Goal: Task Accomplishment & Management: Use online tool/utility

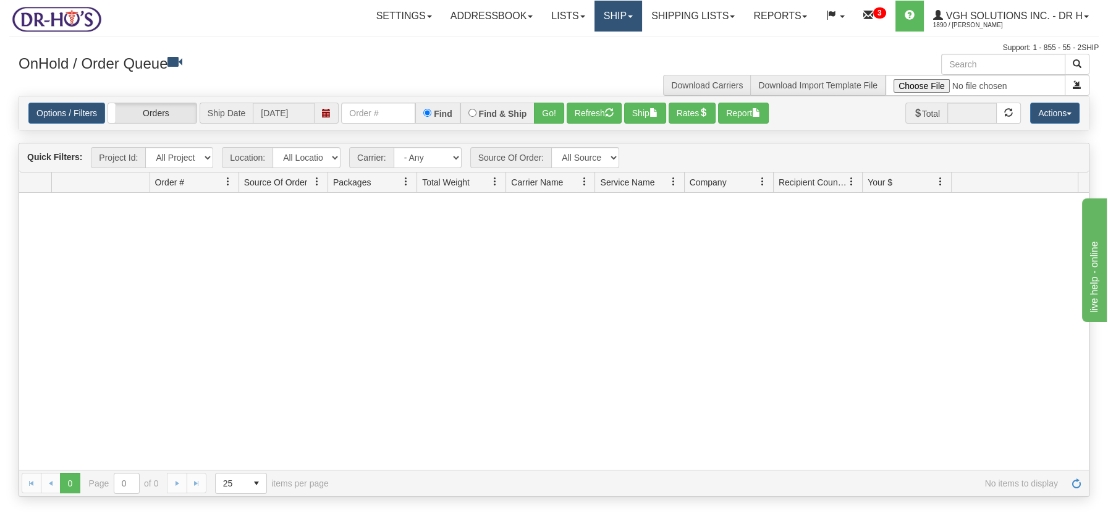
click at [599, 14] on link "Ship" at bounding box center [618, 16] width 48 height 31
click at [564, 39] on span "Ship Screen" at bounding box center [565, 43] width 47 height 10
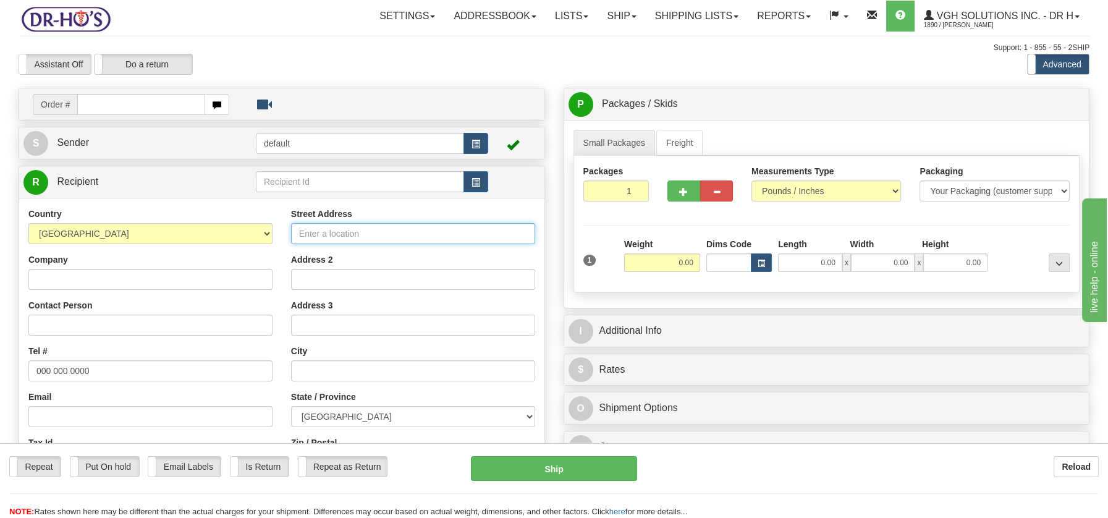
click at [341, 232] on input "Street Address" at bounding box center [413, 233] width 244 height 21
paste input "1096 Bd Vanier #206Laval, QC H7C 2R7"
type input "1096 Bd Vanier #206Laval, QC H7C 2R7"
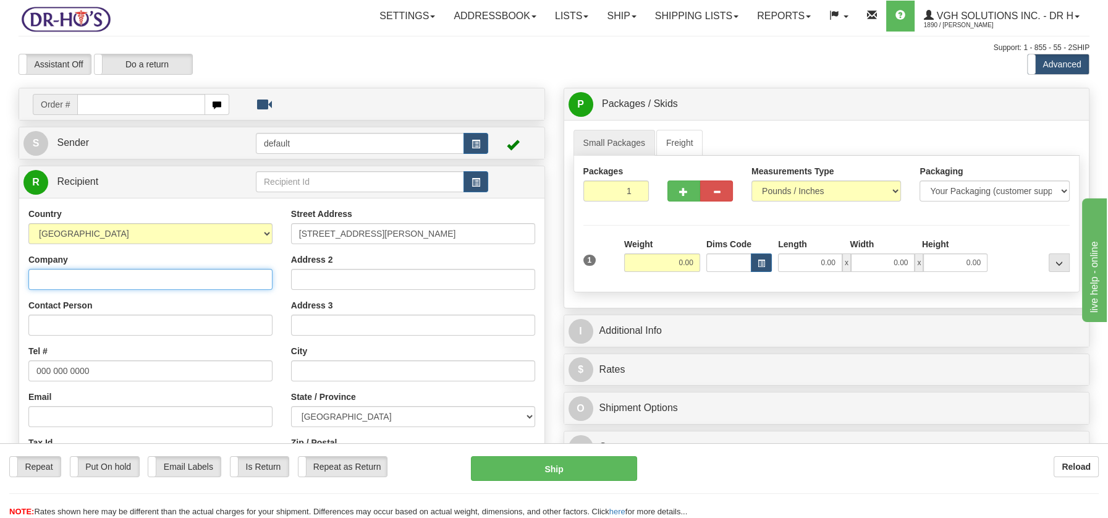
click at [35, 281] on input "Company" at bounding box center [150, 279] width 244 height 21
paste input "Ginette Levesque"
type input "Ginette Levesque"
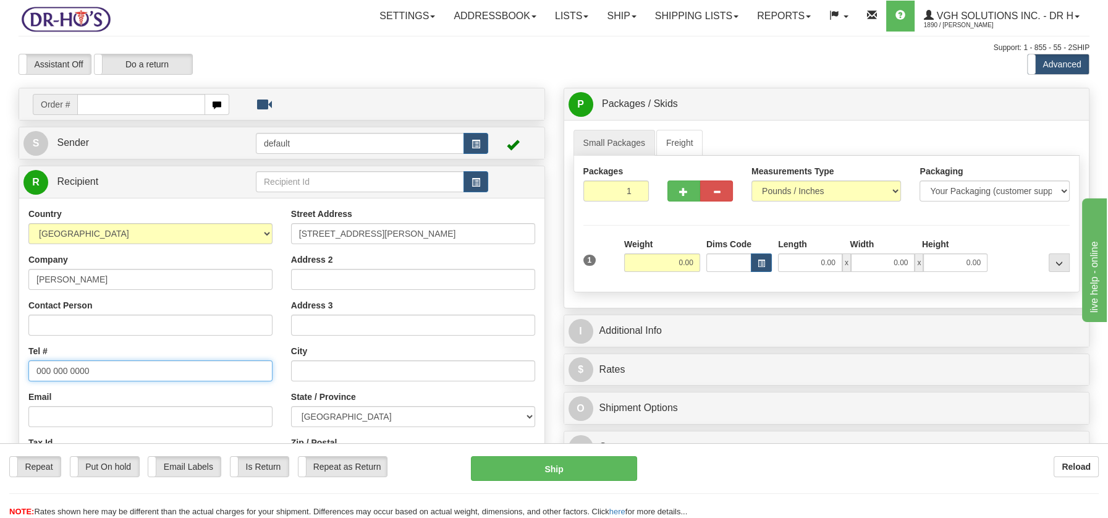
drag, startPoint x: 37, startPoint y: 363, endPoint x: 101, endPoint y: 365, distance: 64.3
click at [101, 365] on input "000 000 0000" at bounding box center [150, 370] width 244 height 21
paste input "514231101"
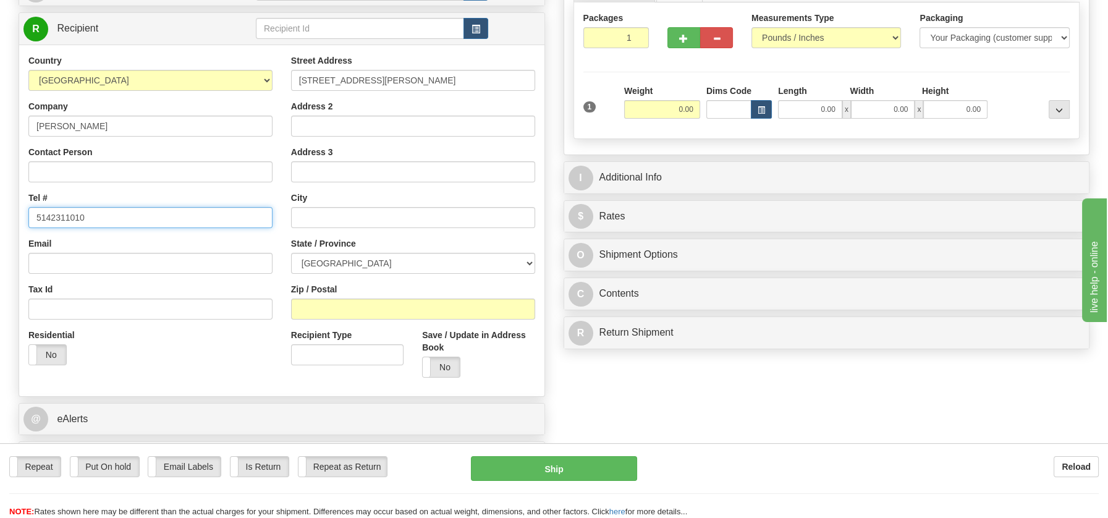
scroll to position [154, 0]
type input "5142311010"
drag, startPoint x: 378, startPoint y: 77, endPoint x: 475, endPoint y: 80, distance: 97.1
click at [475, 80] on input "1096 Bd Vanier #206Laval, QC H7C 2R7" at bounding box center [413, 79] width 244 height 21
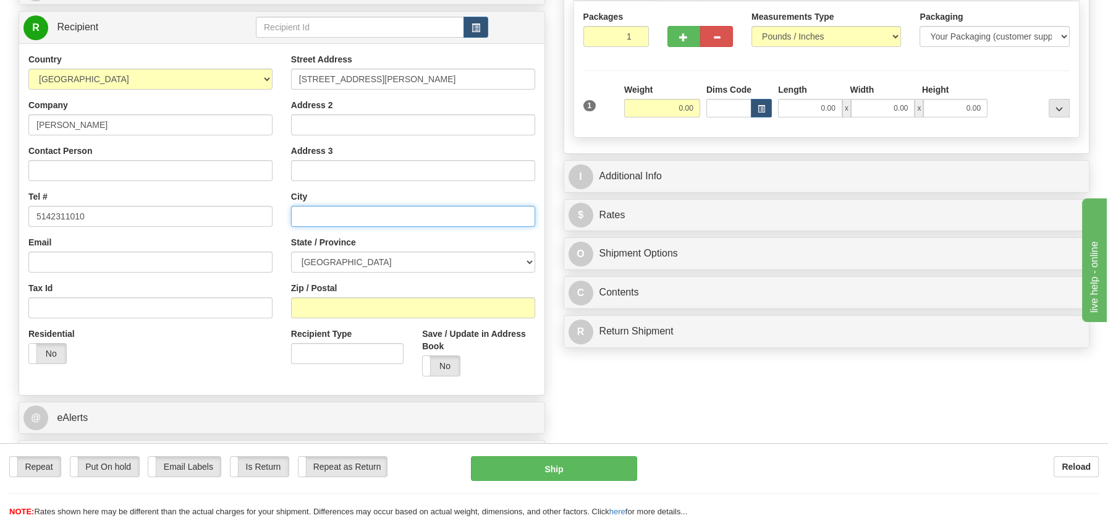
click at [348, 221] on input "text" at bounding box center [413, 216] width 244 height 21
paste input "Laval, QC H7C 2R7"
drag, startPoint x: 339, startPoint y: 213, endPoint x: 381, endPoint y: 214, distance: 41.4
click at [381, 214] on input "Laval, QC H7C 2R7" at bounding box center [413, 216] width 244 height 21
type input "Laval, QC H7C 2R7"
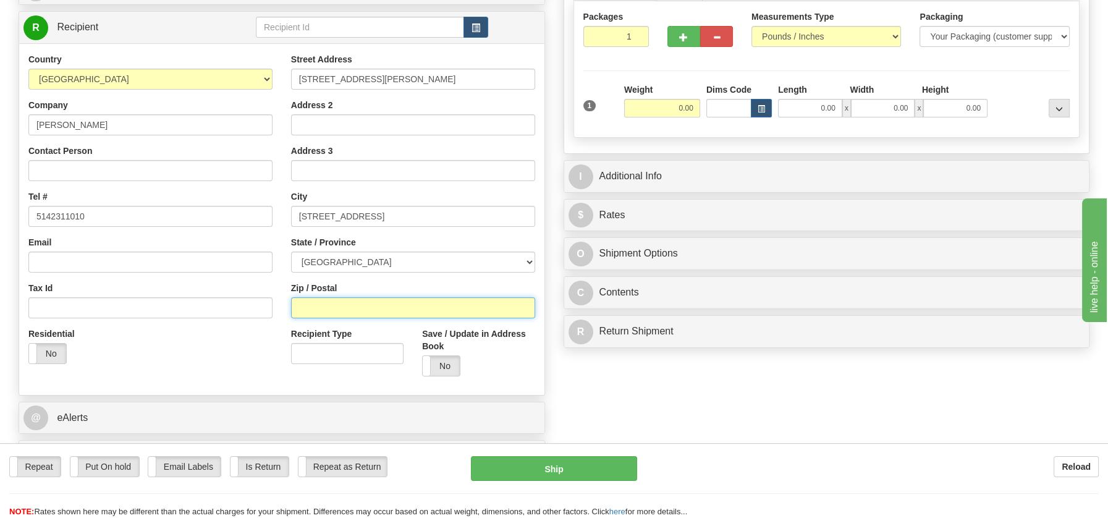
click at [319, 303] on input "Zip / Postal" at bounding box center [413, 307] width 244 height 21
paste input "H7C 2R7"
type input "H7C 2R7"
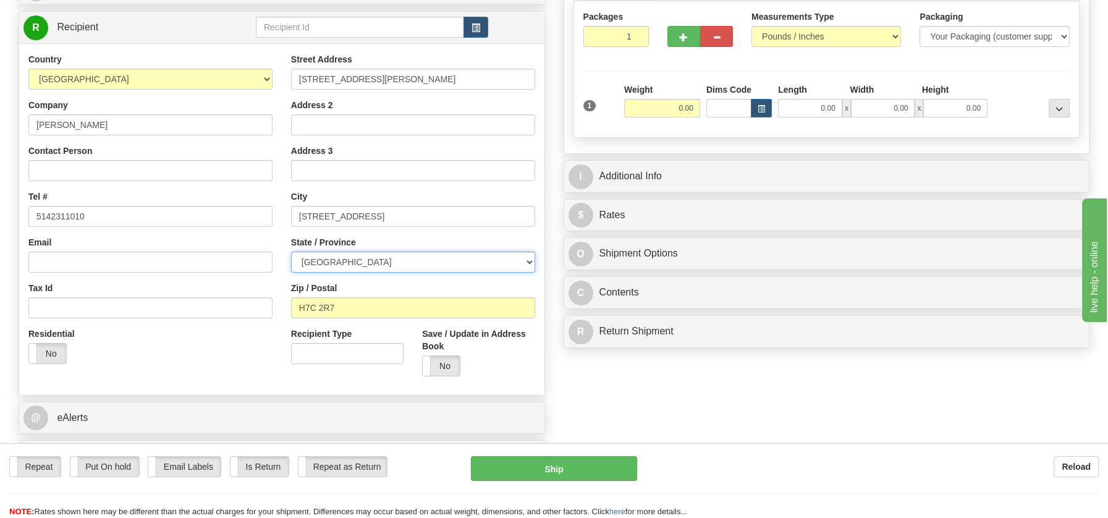
click at [524, 262] on select "ALBERTA BRITISH COLUMBIA MANITOBA NEW BRUNSWICK NEWFOUNDLAND NOVA SCOTIA NUNAVU…" at bounding box center [413, 262] width 244 height 21
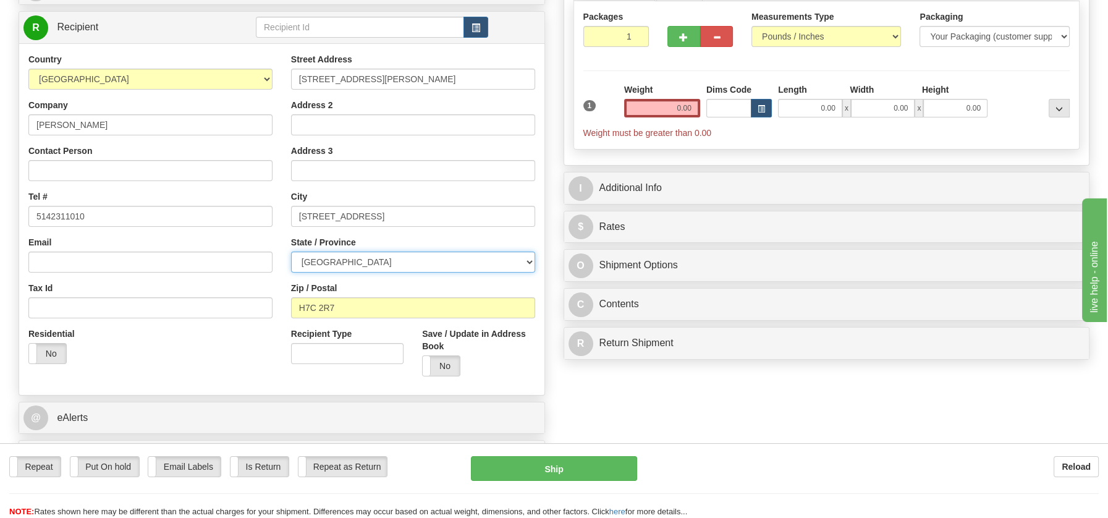
select select "QC"
click at [291, 252] on select "ALBERTA BRITISH COLUMBIA MANITOBA NEW BRUNSWICK NEWFOUNDLAND NOVA SCOTIA NUNAVU…" at bounding box center [413, 262] width 244 height 21
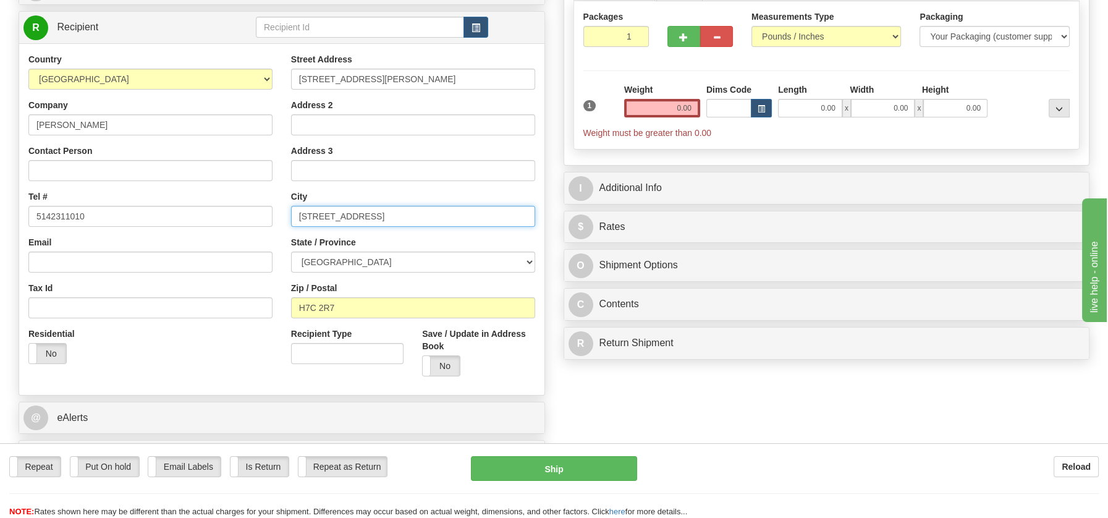
drag, startPoint x: 325, startPoint y: 212, endPoint x: 415, endPoint y: 211, distance: 90.2
click at [415, 211] on input "Laval, QC H7C 2R7" at bounding box center [413, 216] width 244 height 21
type input "Laval"
drag, startPoint x: 380, startPoint y: 74, endPoint x: 477, endPoint y: 74, distance: 97.0
click at [477, 74] on input "1096 Bd Vanier #206Laval, QC H7C 2R7" at bounding box center [413, 79] width 244 height 21
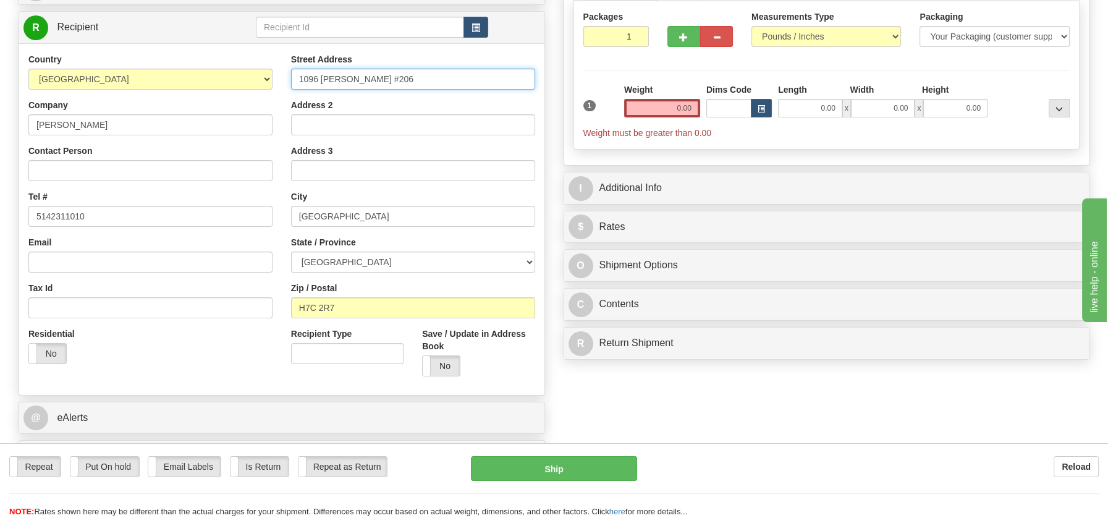
type input "1096 Bd Vanier #206"
drag, startPoint x: 668, startPoint y: 102, endPoint x: 693, endPoint y: 102, distance: 24.7
click at [693, 102] on input "0.00" at bounding box center [662, 108] width 76 height 19
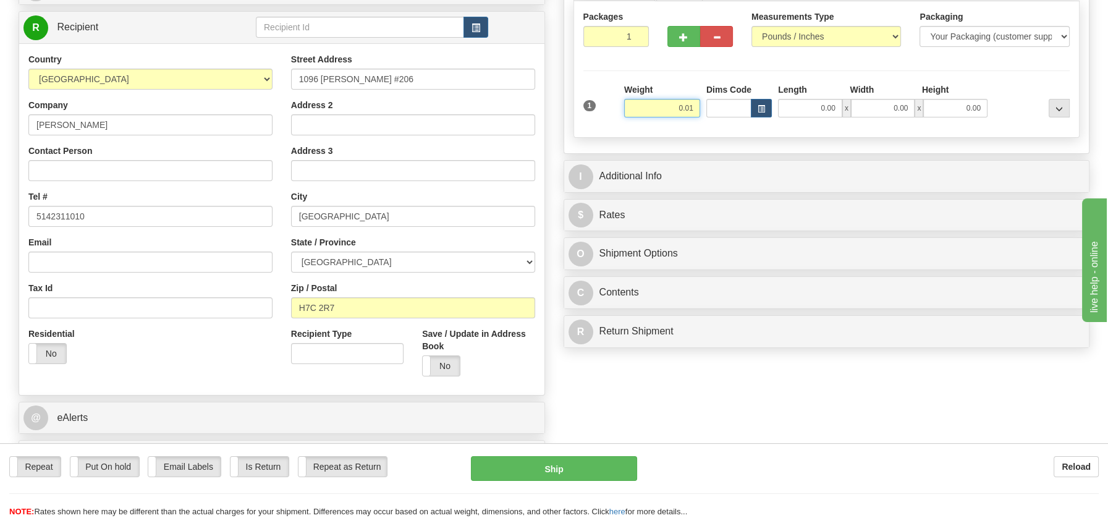
type input "0.01"
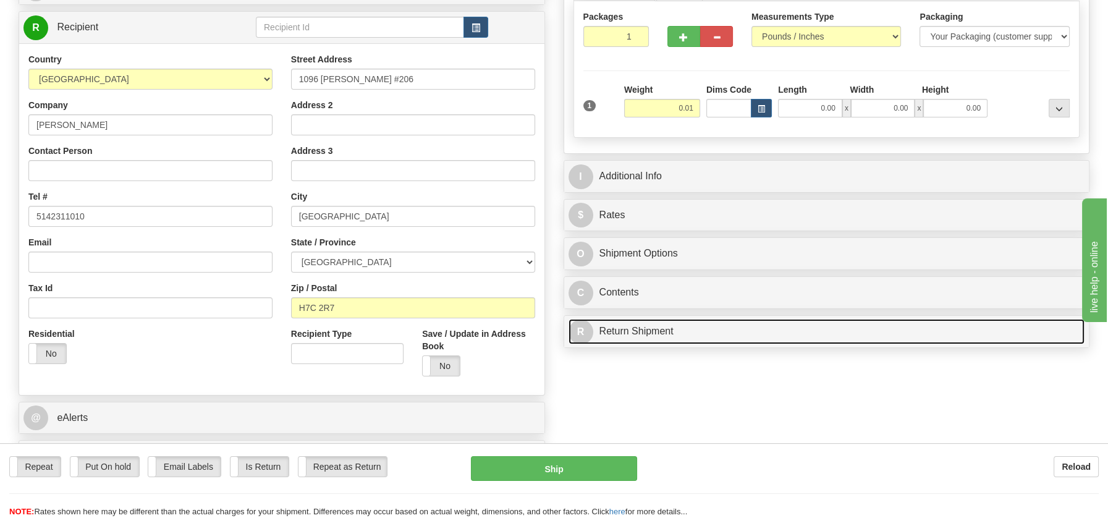
click at [658, 332] on div "P Packages / Skids 1 Packages - Weight: 0.00 Lbs 1 Skids - Weight: NaN Lbs Ship…" at bounding box center [826, 143] width 545 height 421
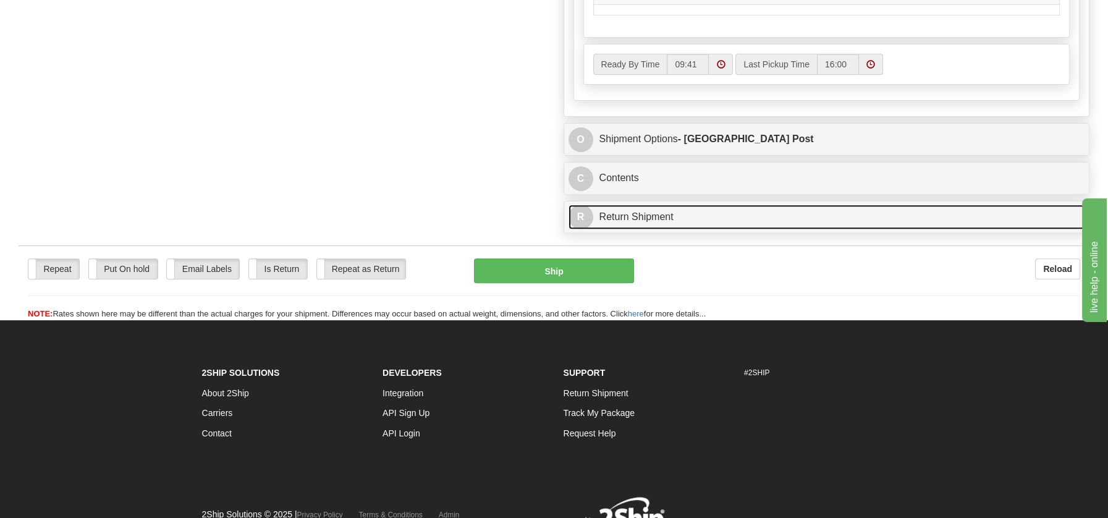
scroll to position [722, 0]
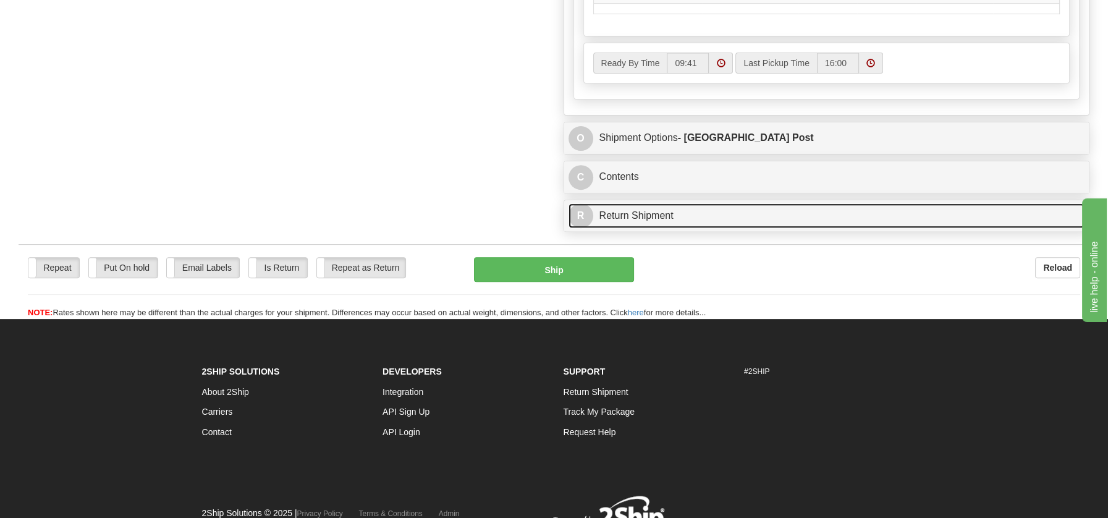
click at [606, 211] on link "R Return Shipment" at bounding box center [827, 215] width 517 height 25
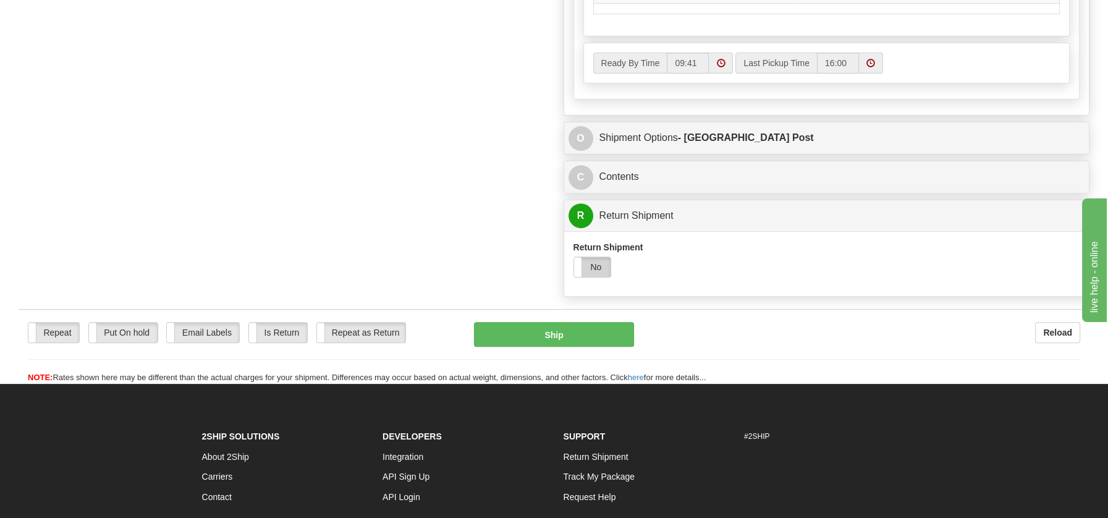
click at [602, 261] on label "No" at bounding box center [592, 267] width 37 height 20
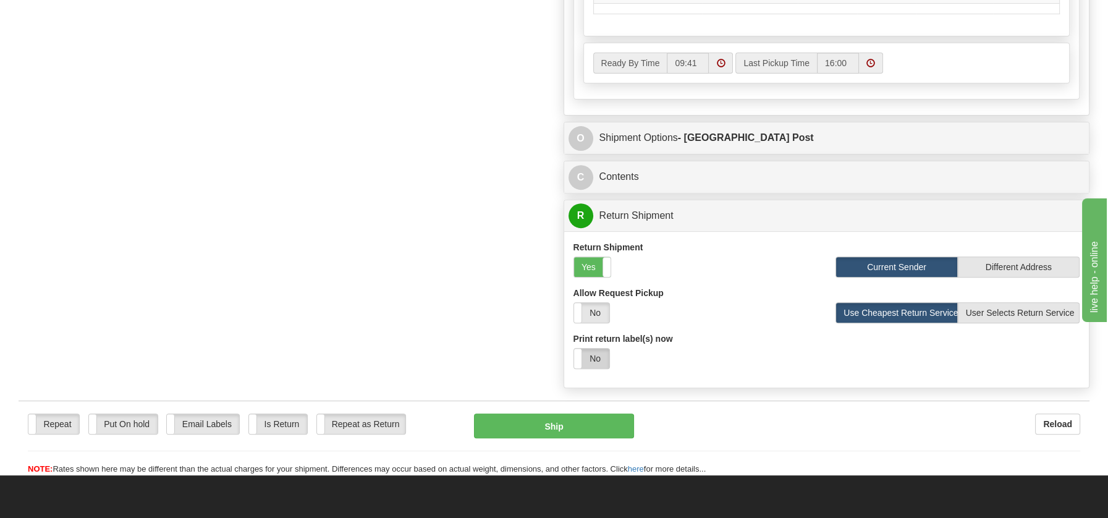
click at [595, 360] on label "No" at bounding box center [591, 359] width 35 height 20
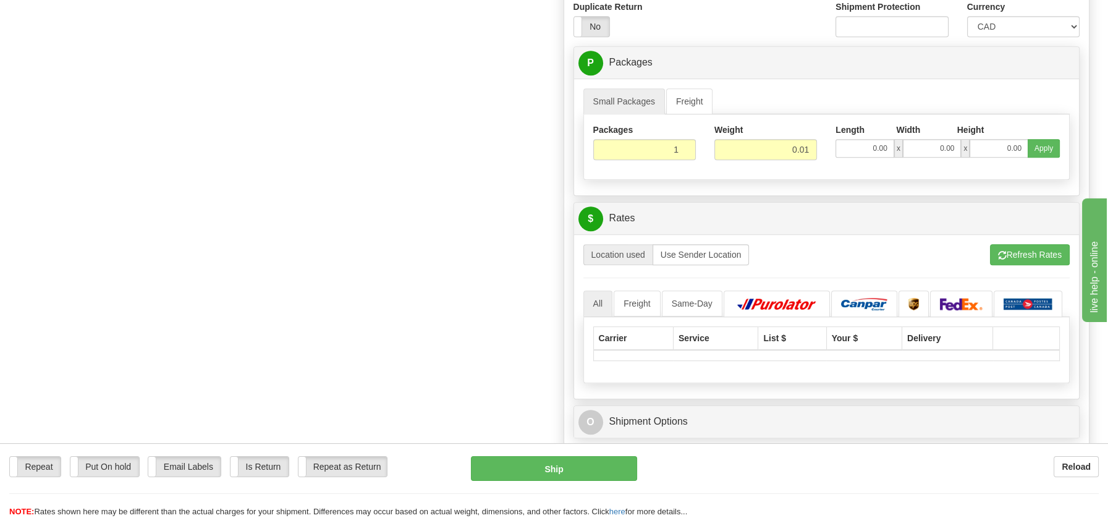
scroll to position [1081, 0]
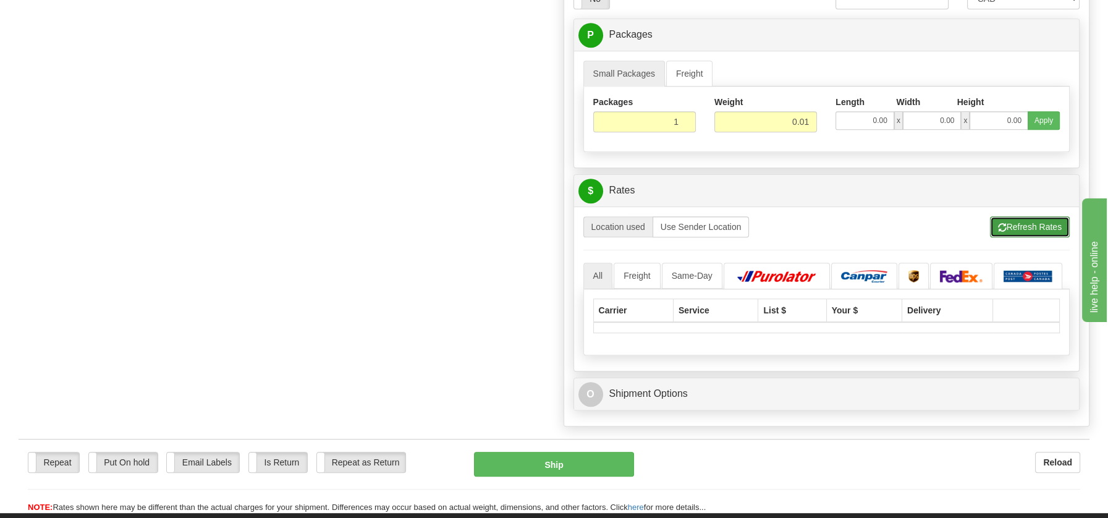
click at [1041, 222] on button "Refresh Rates" at bounding box center [1030, 226] width 80 height 21
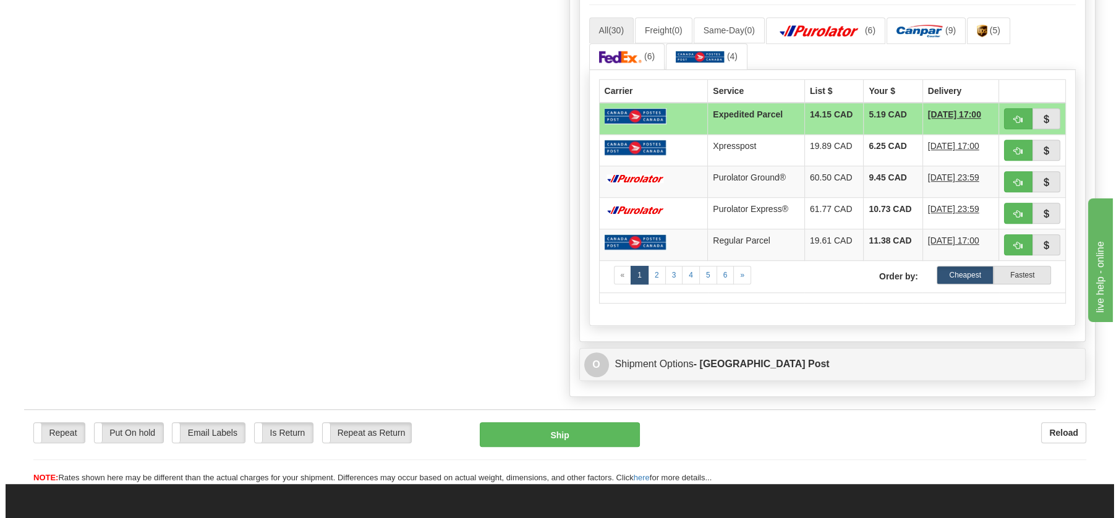
scroll to position [1264, 0]
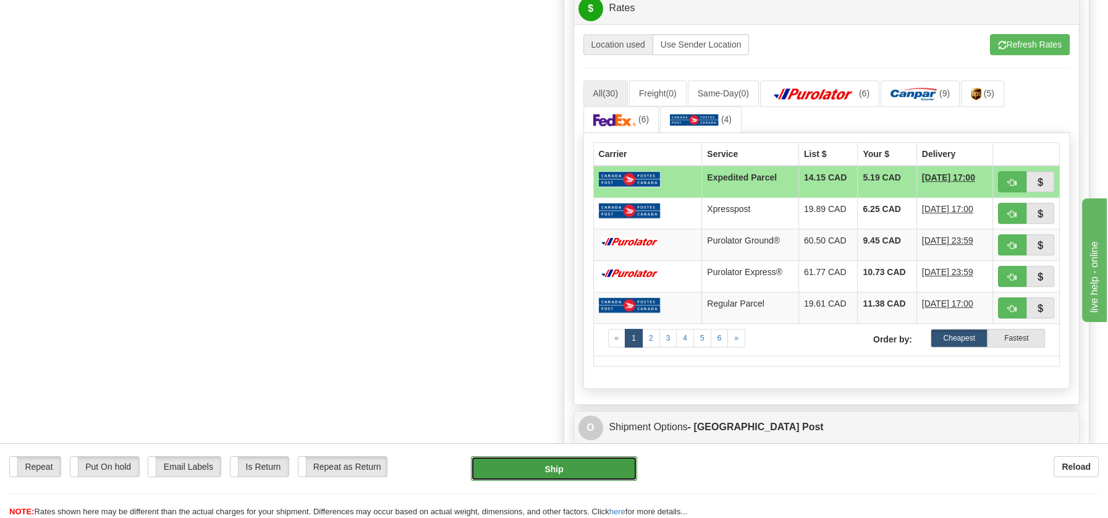
click at [540, 465] on button "Ship" at bounding box center [554, 468] width 166 height 25
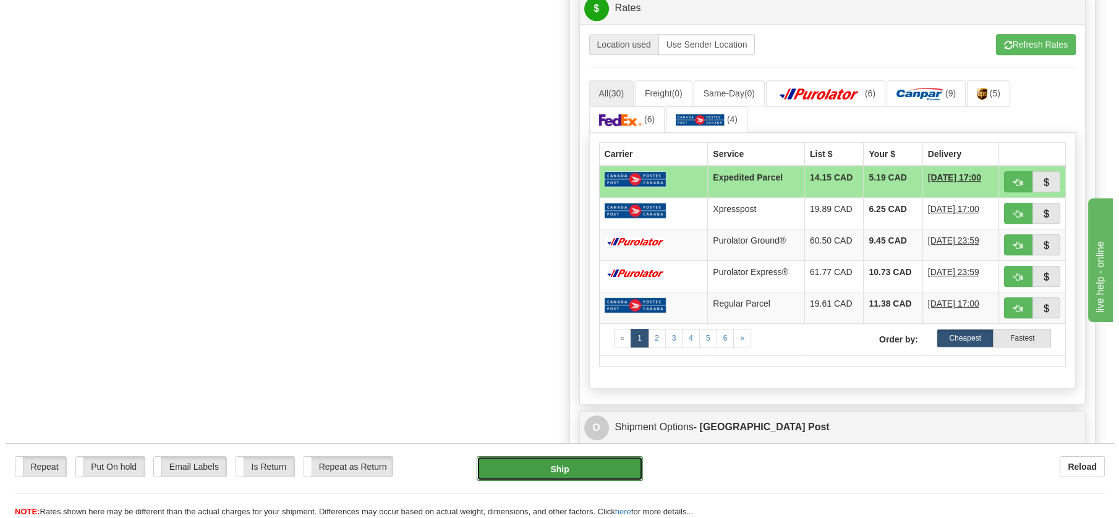
type input "DOM.EP"
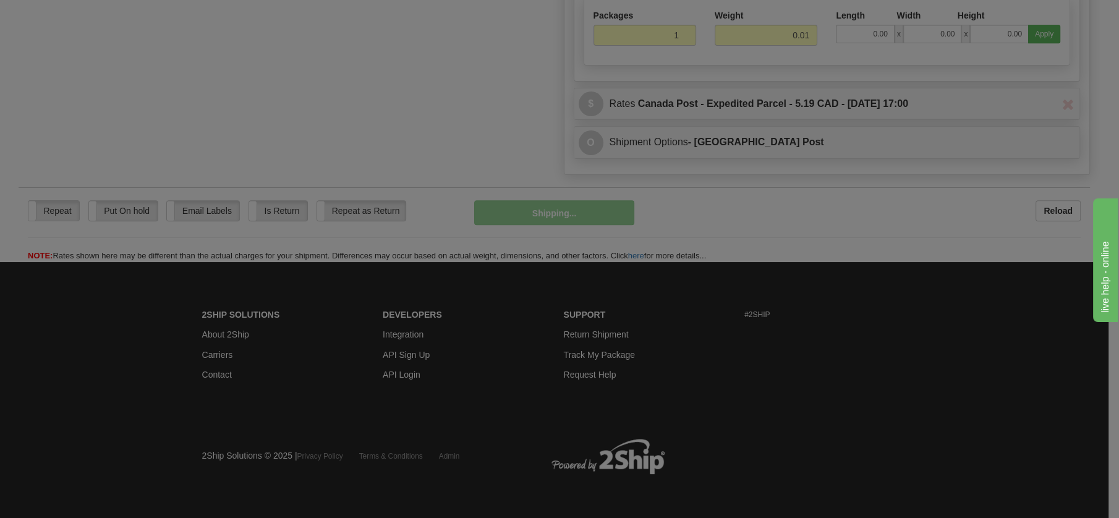
scroll to position [712, 0]
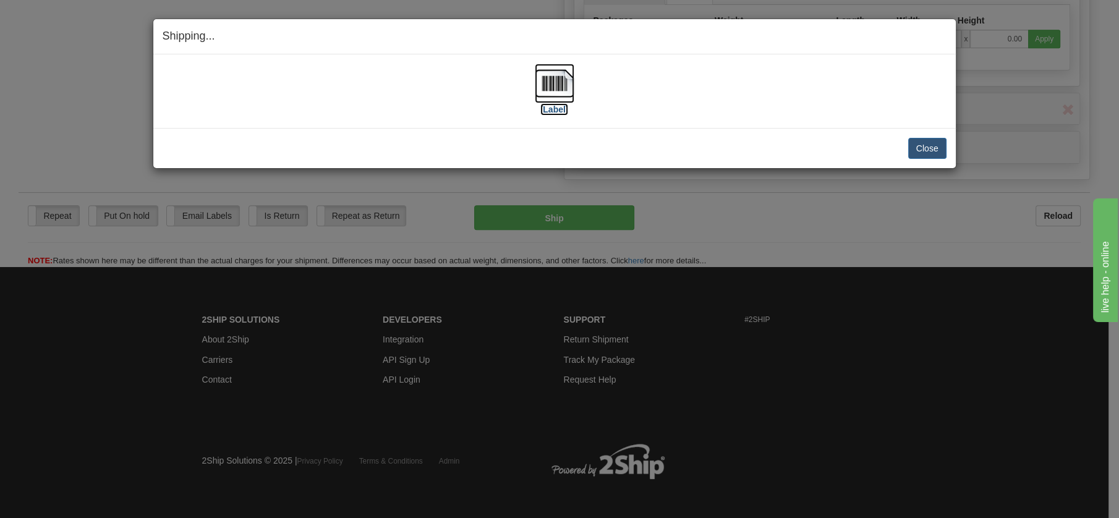
click at [560, 83] on img at bounding box center [555, 84] width 40 height 40
click at [934, 153] on button "Close" at bounding box center [927, 148] width 38 height 21
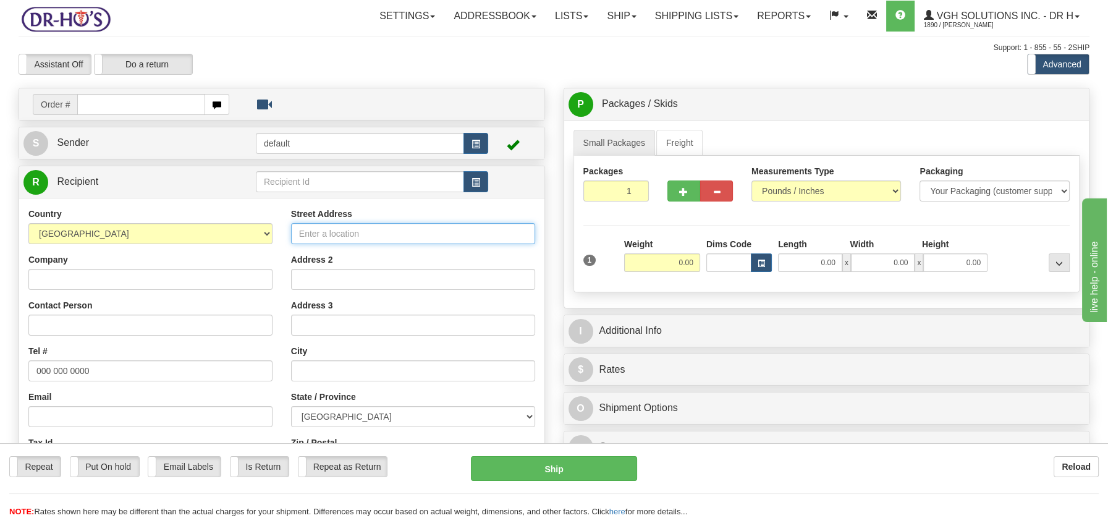
click at [310, 236] on input "Street Address" at bounding box center [413, 233] width 244 height 21
paste input "860 Rue Astrid #107Québec City, QC G2L 0G9"
type input "860 Rue Astrid #107Québec City, QC G2L 0G9"
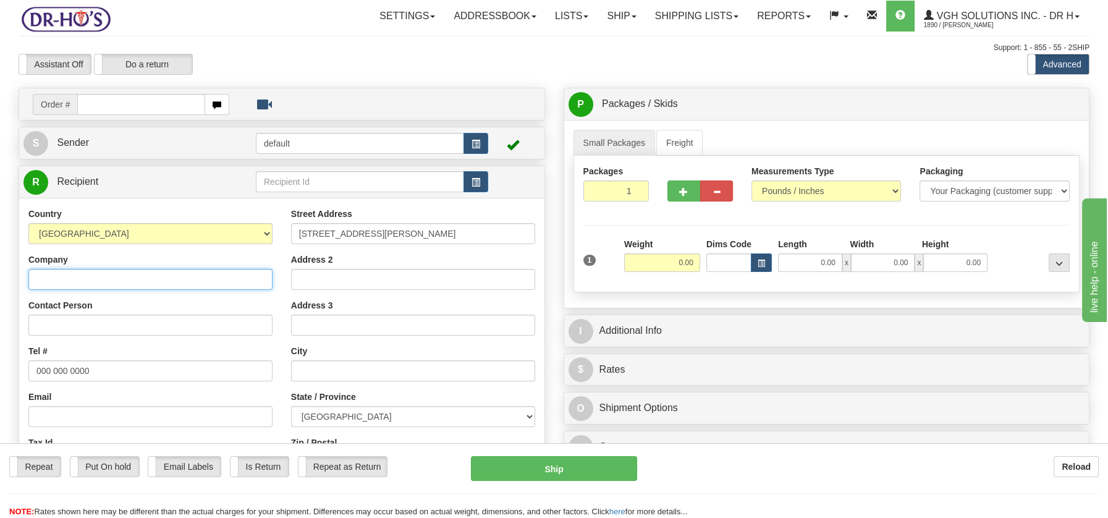
click at [56, 281] on input "Company" at bounding box center [150, 279] width 244 height 21
paste input "Renaud Marcoux"
type input "Renaud Marcoux"
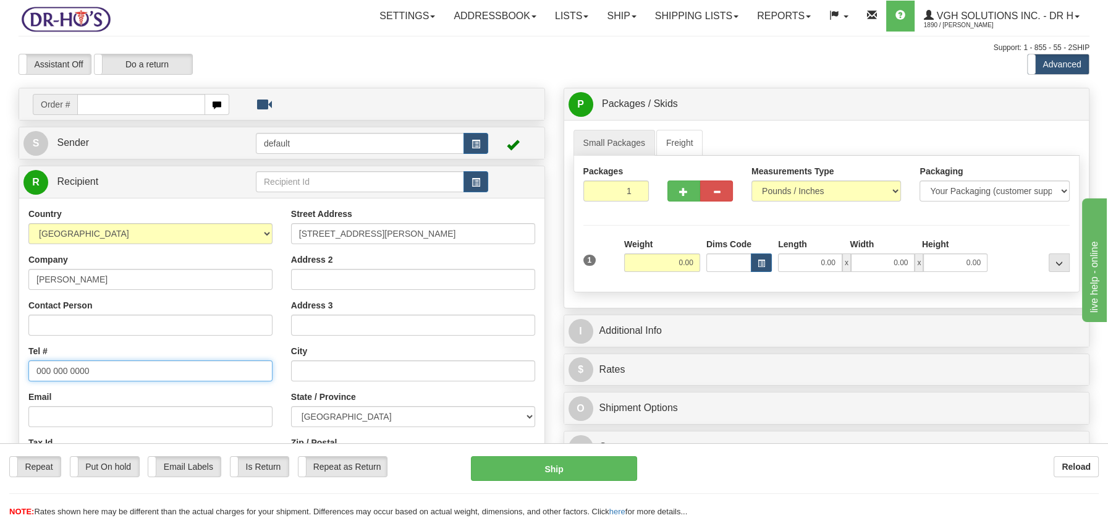
drag, startPoint x: 36, startPoint y: 367, endPoint x: 98, endPoint y: 365, distance: 61.8
click at [98, 365] on input "000 000 0000" at bounding box center [150, 370] width 244 height 21
paste input "4186609511"
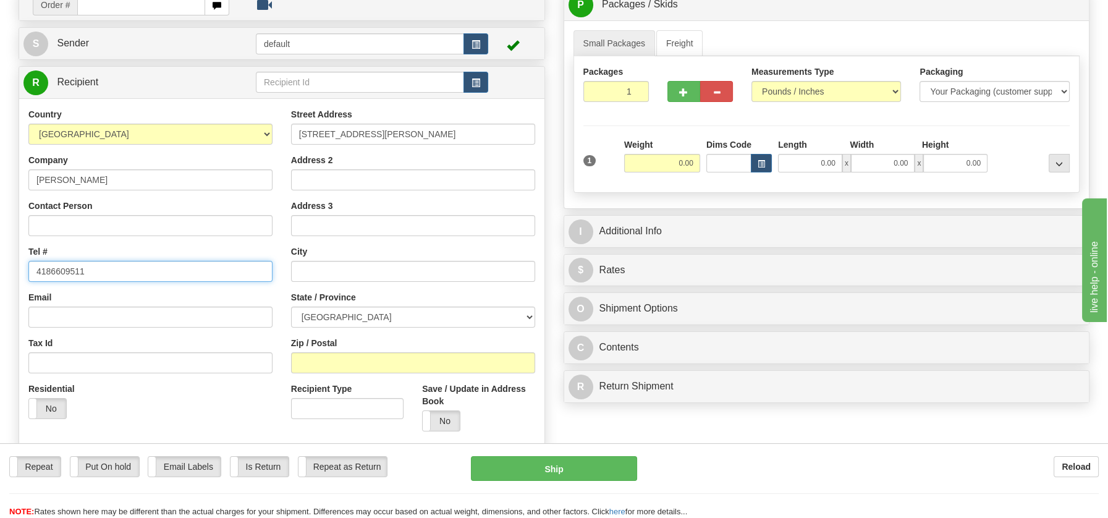
scroll to position [103, 0]
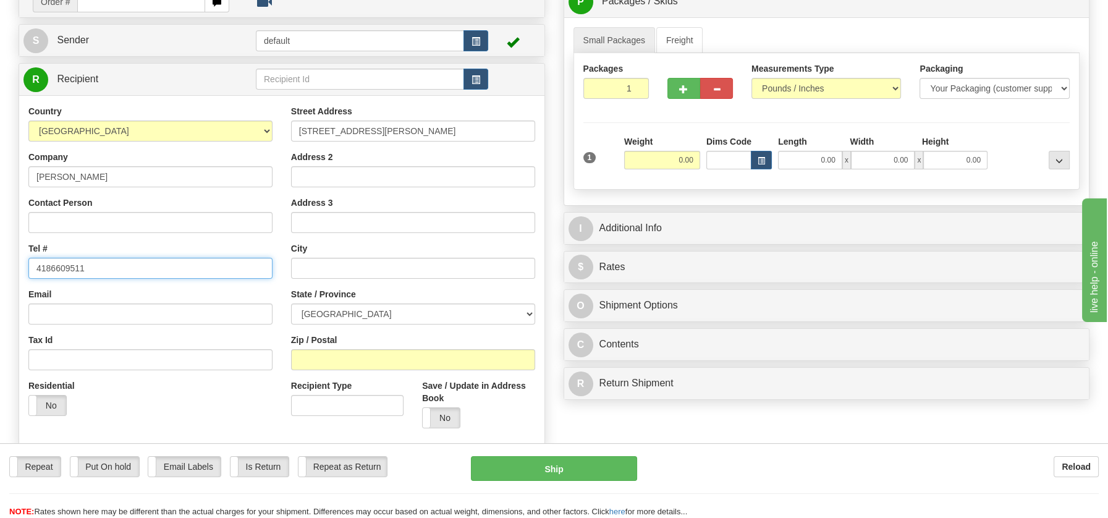
type input "4186609511"
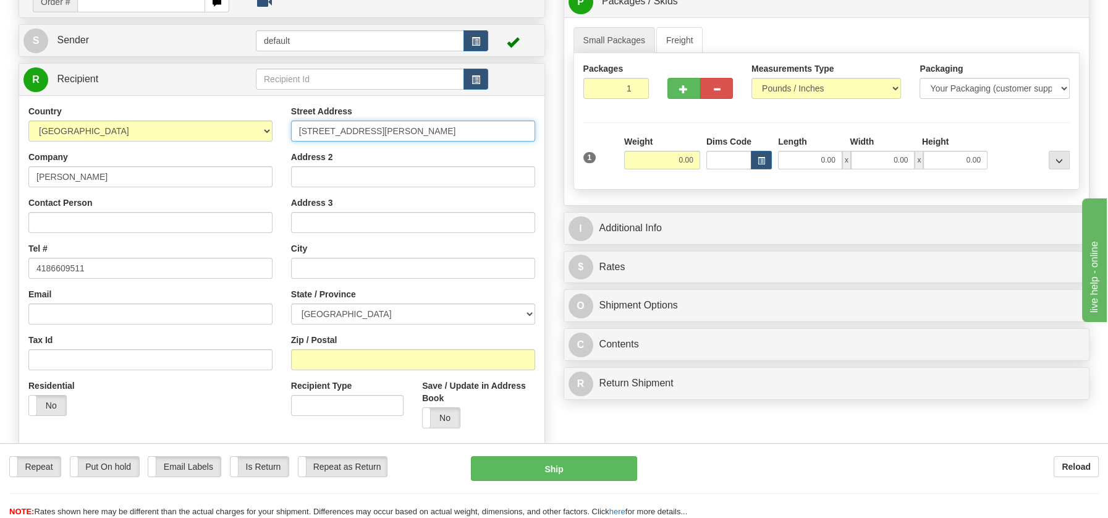
drag, startPoint x: 377, startPoint y: 132, endPoint x: 500, endPoint y: 132, distance: 123.0
click at [500, 132] on input "860 Rue Astrid #107Québec City, QC G2L 0G9" at bounding box center [413, 131] width 244 height 21
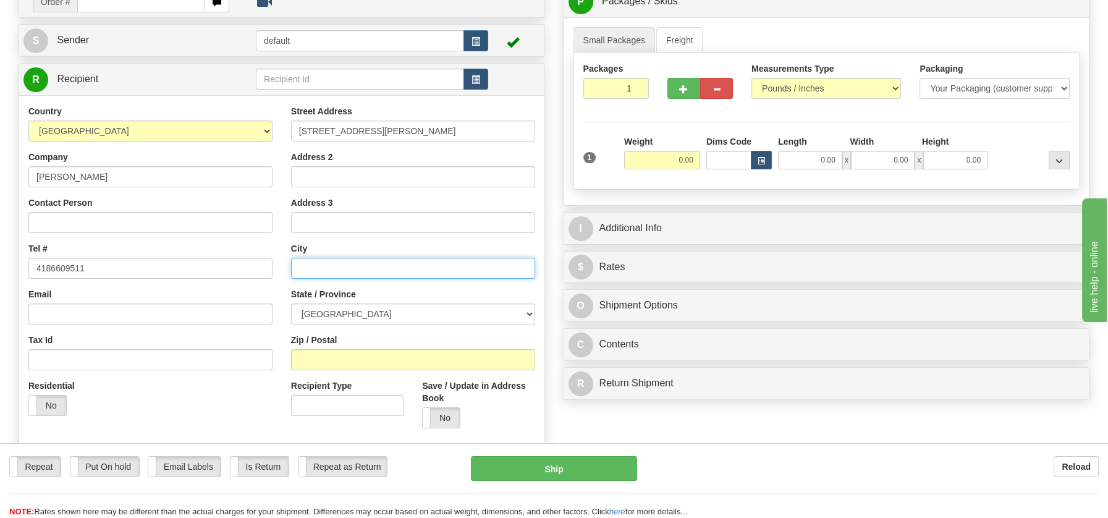
click at [331, 265] on input "text" at bounding box center [413, 268] width 244 height 21
paste input "Québec City, QC G2L 0G9"
drag, startPoint x: 367, startPoint y: 271, endPoint x: 417, endPoint y: 271, distance: 50.1
click at [417, 271] on input "Québec City, QC G2L 0G9" at bounding box center [413, 268] width 244 height 21
type input "Québec City, QC G2L 0G9"
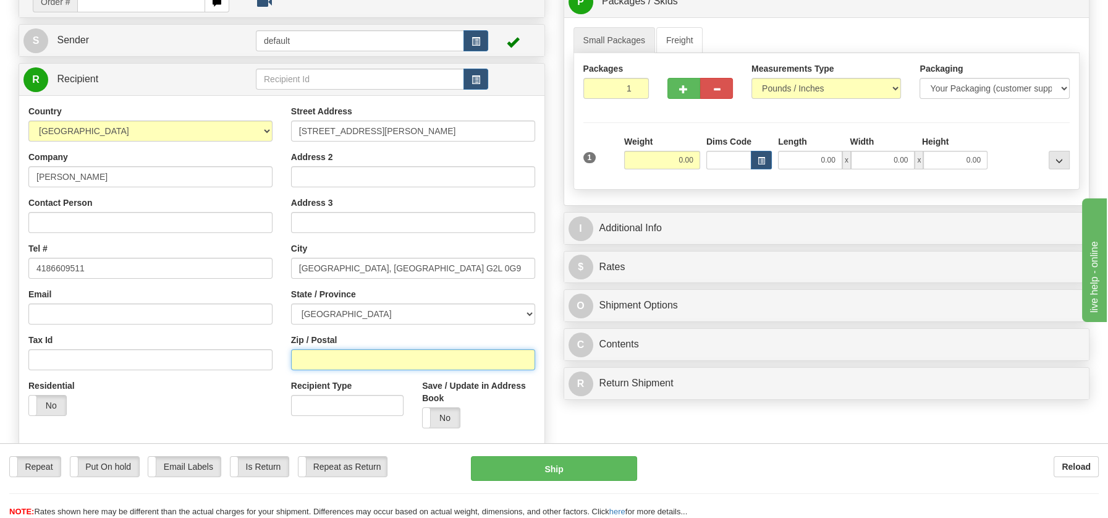
click at [319, 355] on input "Zip / Postal" at bounding box center [413, 359] width 244 height 21
paste input "G2L 0G9"
type input "G2L 0G9"
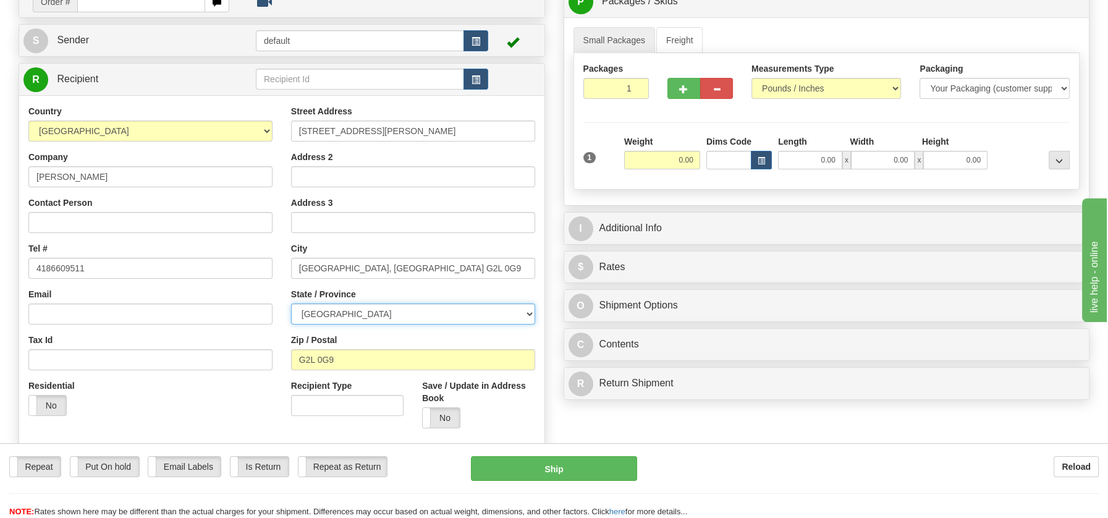
click at [525, 320] on select "ALBERTA BRITISH COLUMBIA MANITOBA NEW BRUNSWICK NEWFOUNDLAND NOVA SCOTIA NUNAVU…" at bounding box center [413, 313] width 244 height 21
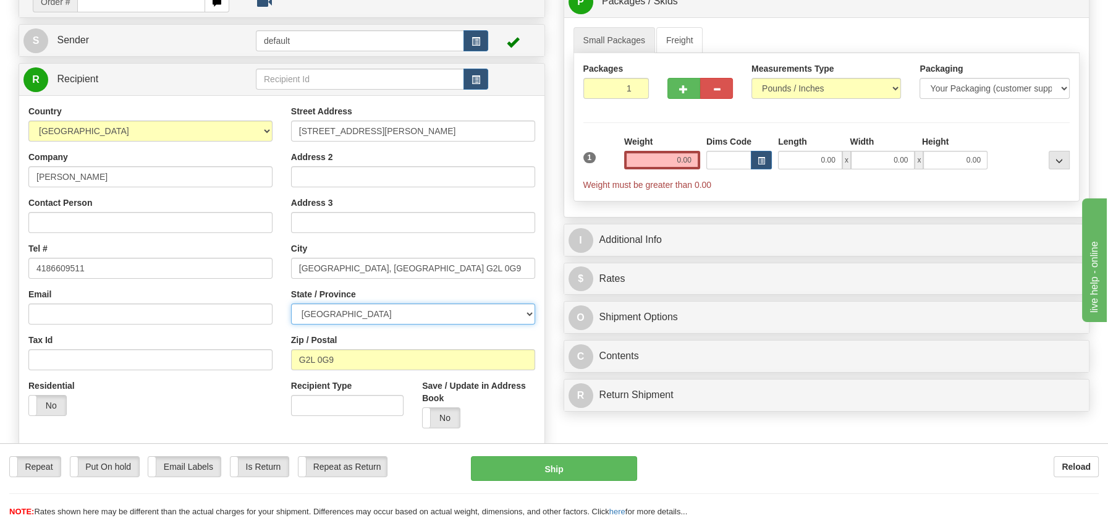
select select "QC"
click at [291, 303] on select "ALBERTA BRITISH COLUMBIA MANITOBA NEW BRUNSWICK NEWFOUNDLAND NOVA SCOTIA NUNAVU…" at bounding box center [413, 313] width 244 height 21
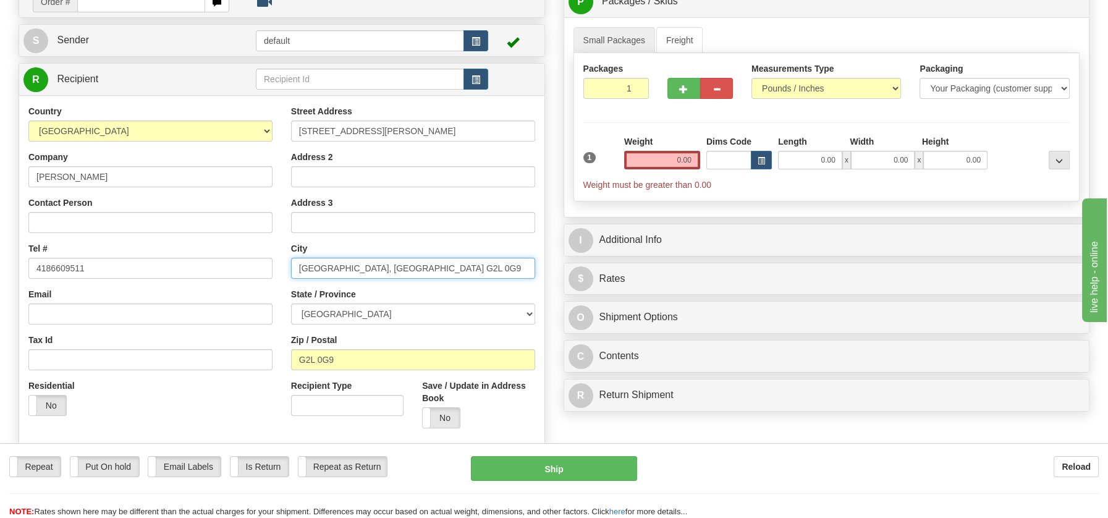
drag, startPoint x: 350, startPoint y: 268, endPoint x: 437, endPoint y: 272, distance: 86.6
click at [437, 272] on input "Québec City, QC G2L 0G9" at bounding box center [413, 268] width 244 height 21
type input "Québec City"
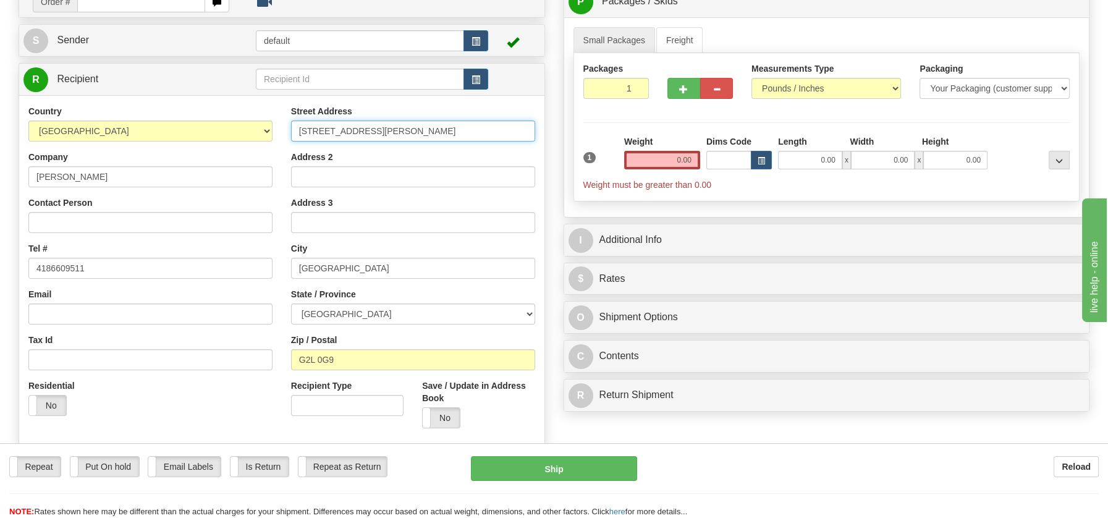
drag, startPoint x: 379, startPoint y: 129, endPoint x: 483, endPoint y: 136, distance: 104.1
click at [483, 136] on input "860 Rue Astrid #107Québec City, QC G2L 0G9" at bounding box center [413, 131] width 244 height 21
type input "860 Rue Astrid #107"
drag, startPoint x: 663, startPoint y: 161, endPoint x: 727, endPoint y: 169, distance: 64.7
click at [727, 169] on div "1 Weight 0.00 Dims Code 0.00" at bounding box center [826, 163] width 493 height 56
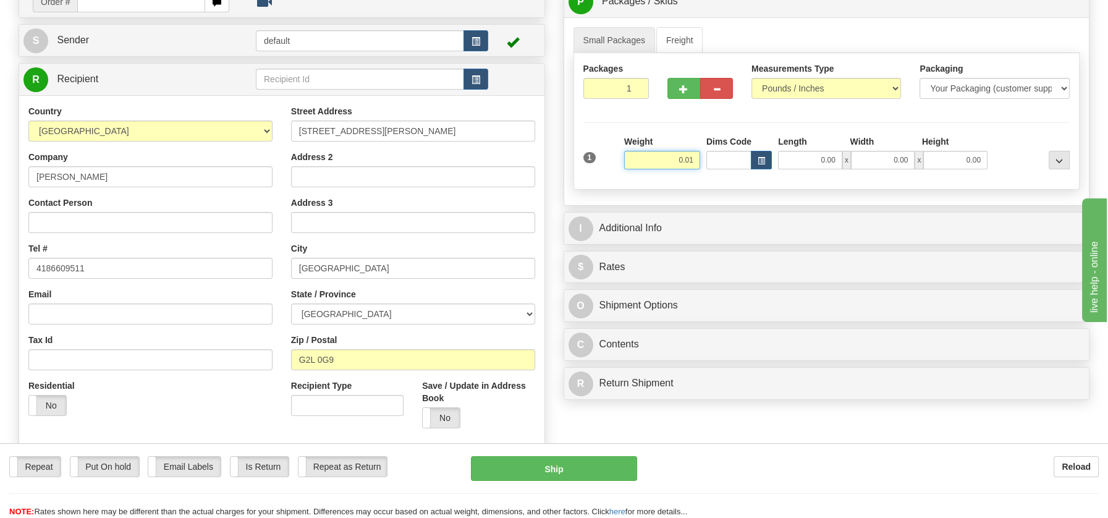
type input "0.01"
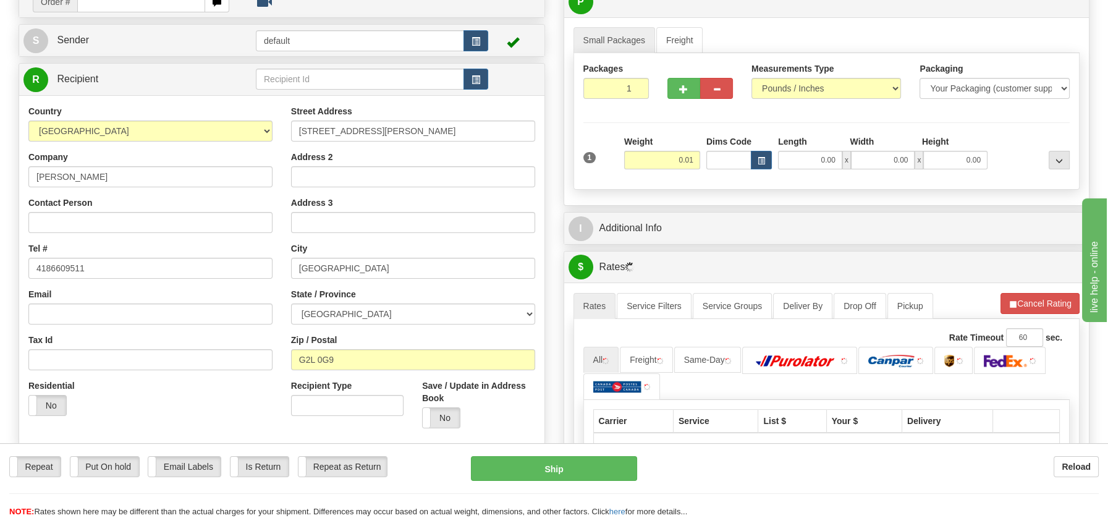
click at [634, 380] on div "P Packages / Skids 1 Packages - Weight: 0.01 Lbs 1 Skids - Weight: NaN Lbs Ship…" at bounding box center [826, 325] width 545 height 681
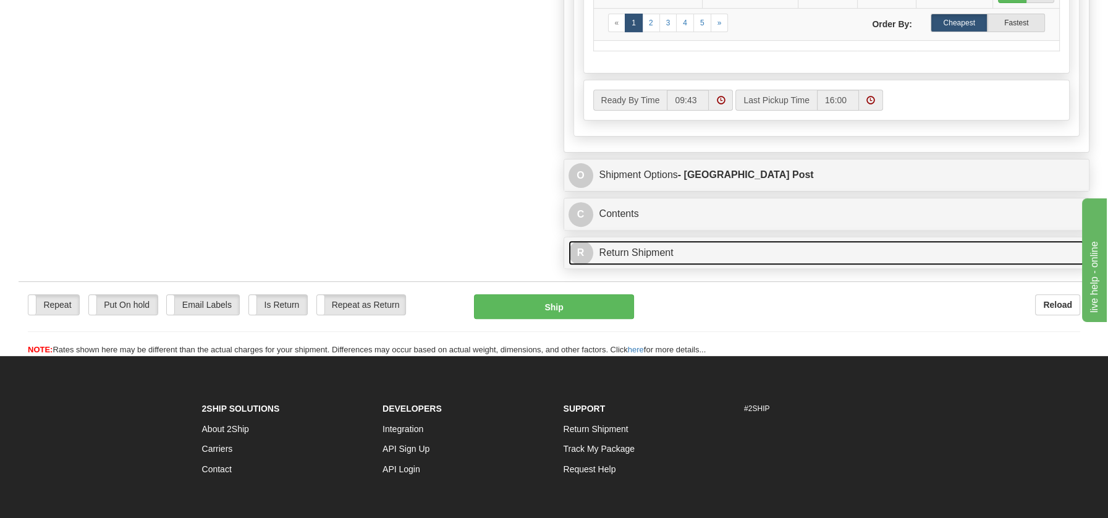
scroll to position [694, 0]
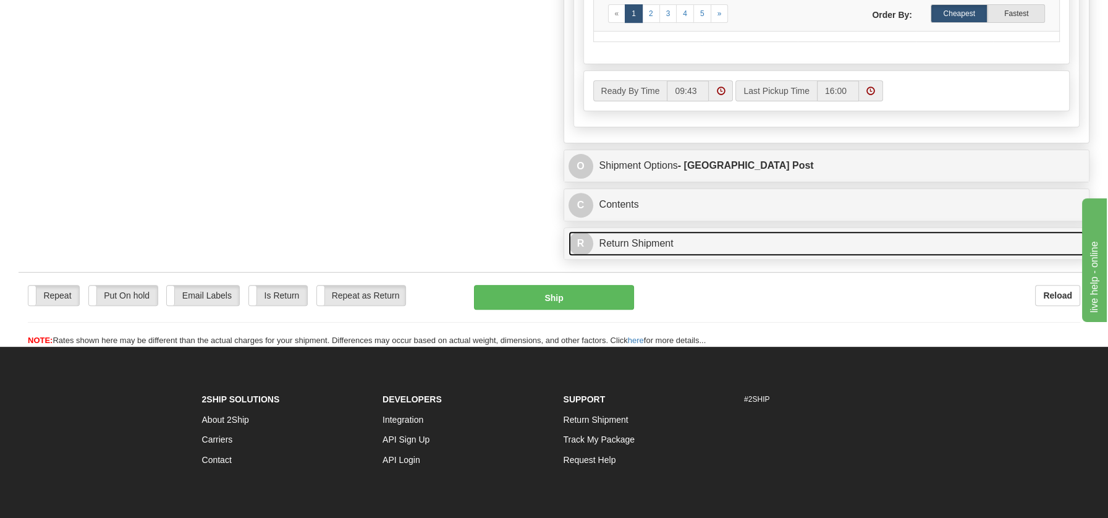
click at [625, 232] on link "R Return Shipment" at bounding box center [827, 243] width 517 height 25
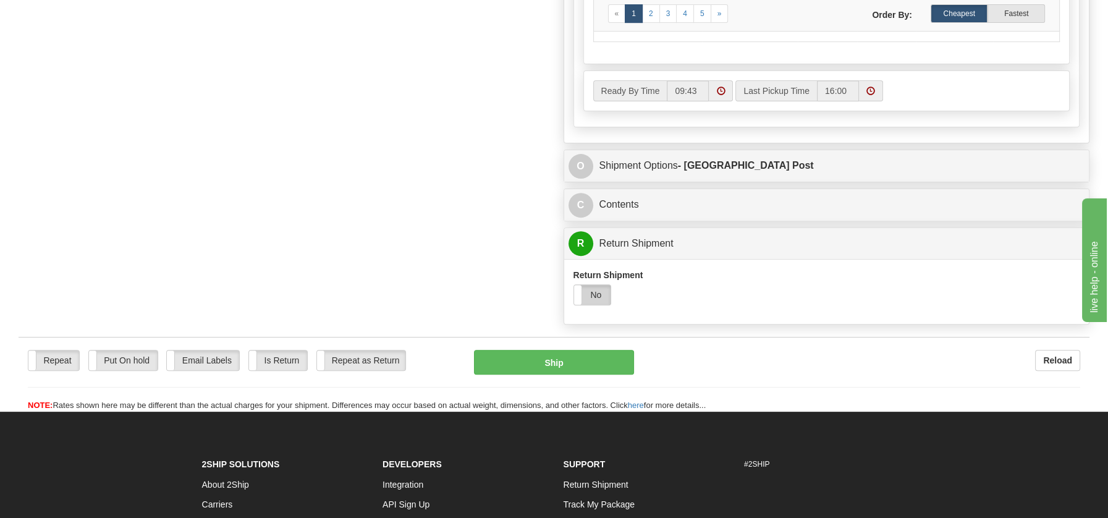
click at [595, 294] on label "No" at bounding box center [592, 295] width 37 height 20
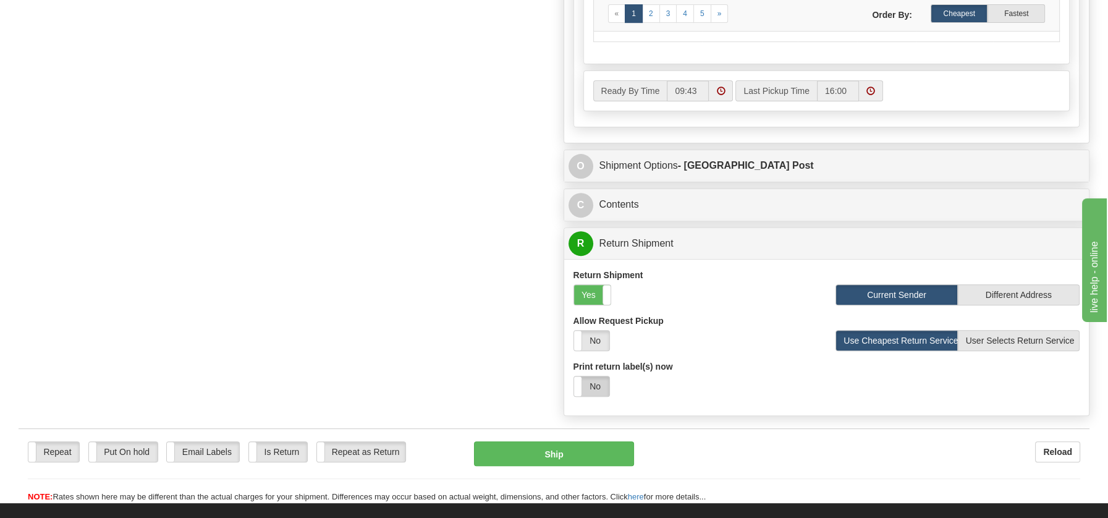
click at [599, 383] on label "No" at bounding box center [591, 386] width 35 height 20
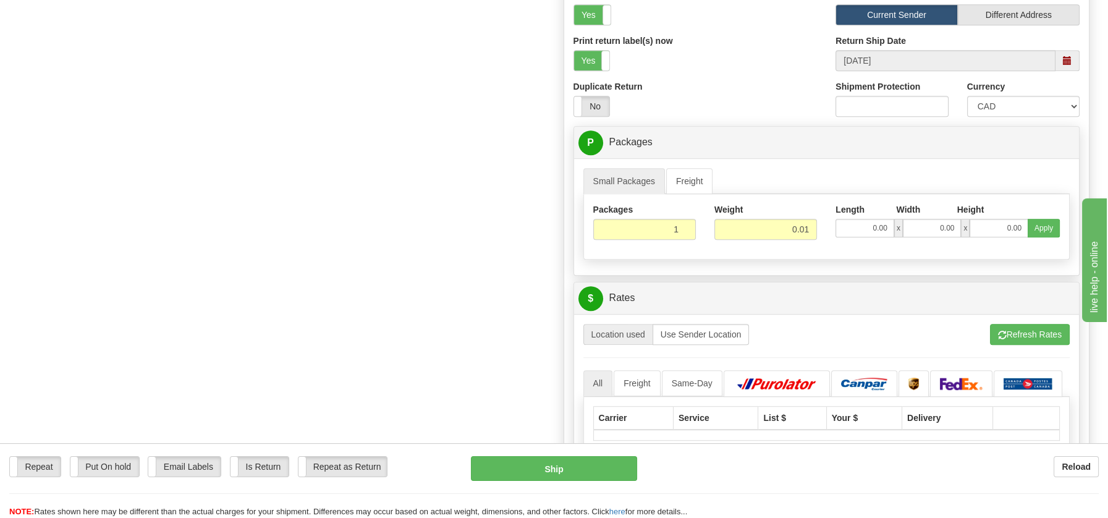
scroll to position [980, 0]
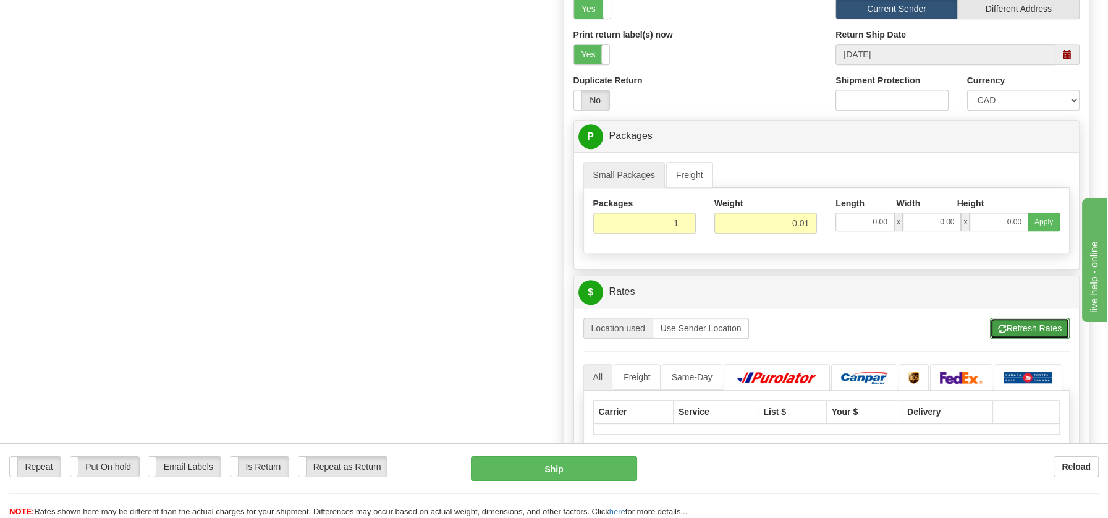
click at [1033, 323] on button "Refresh Rates" at bounding box center [1030, 328] width 80 height 21
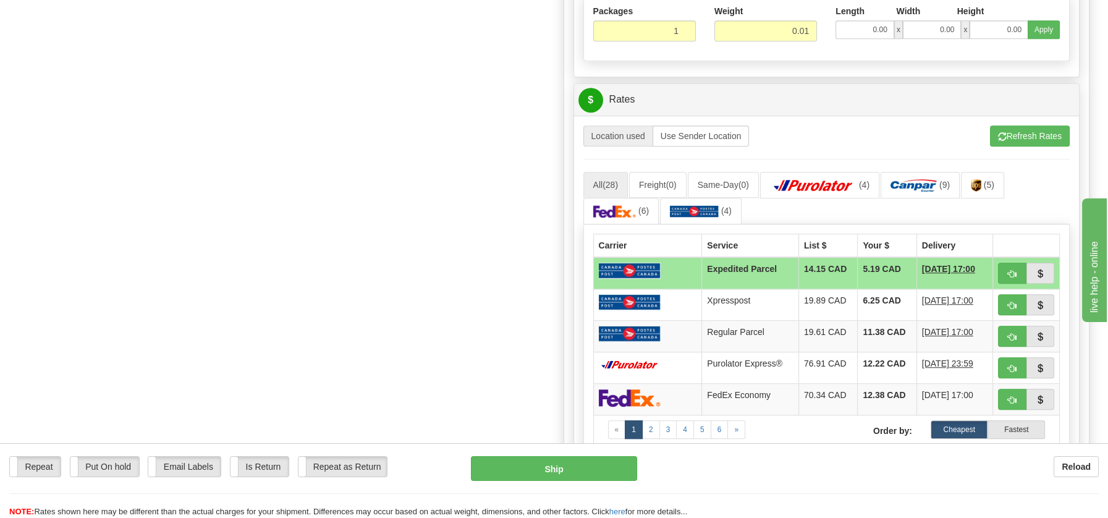
scroll to position [1182, 0]
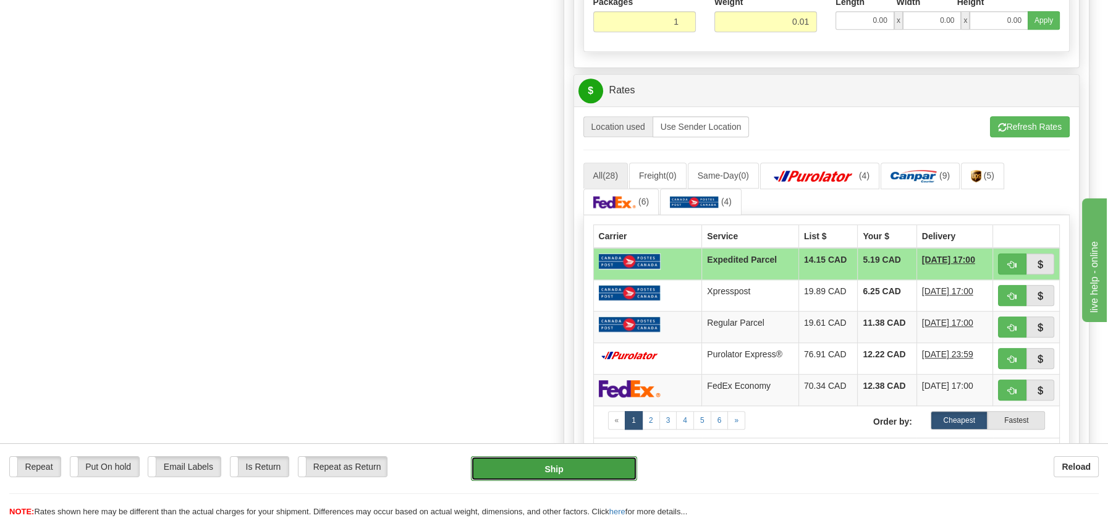
click at [568, 462] on button "Ship" at bounding box center [554, 468] width 166 height 25
type input "DOM.EP"
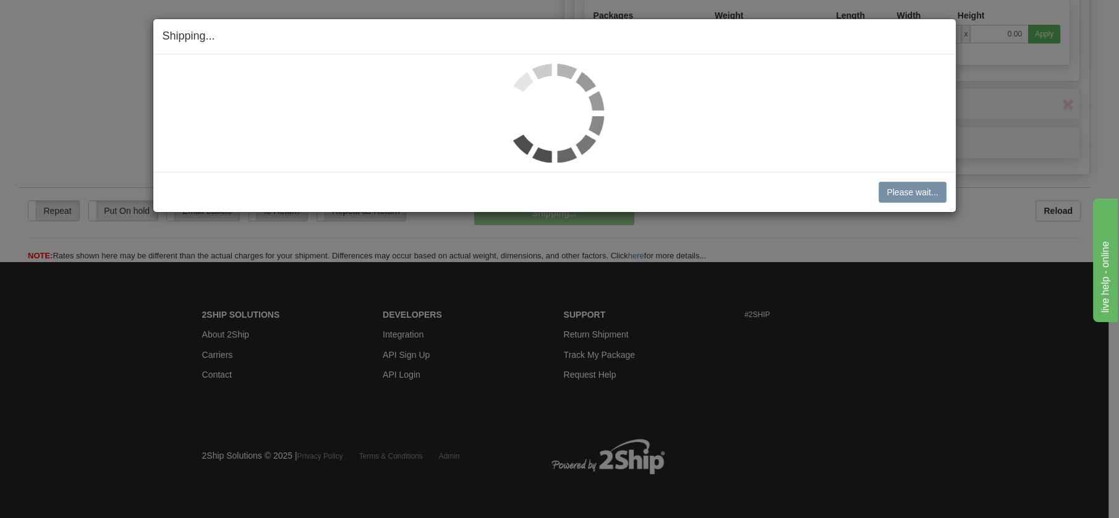
scroll to position [712, 0]
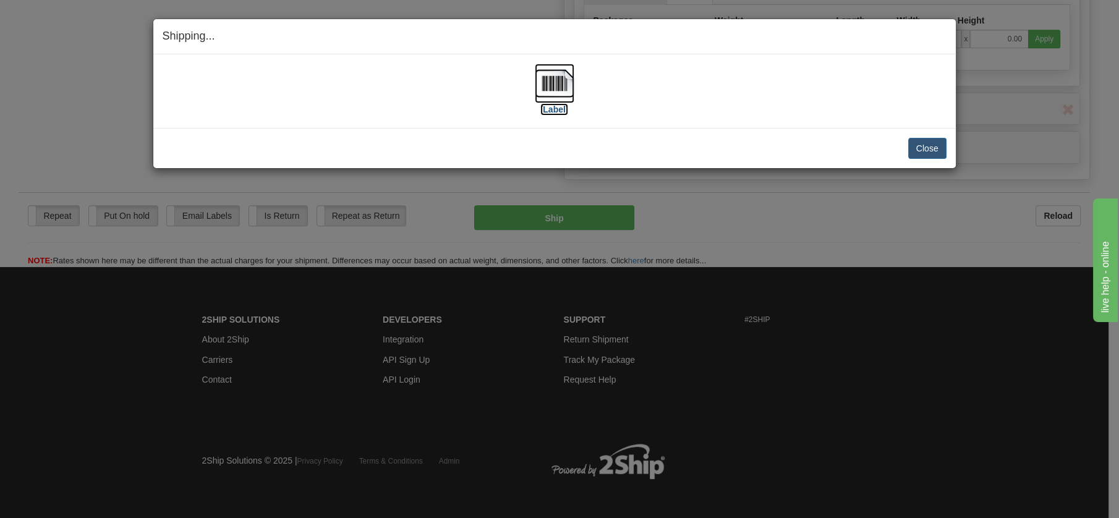
click at [567, 83] on img at bounding box center [555, 84] width 40 height 40
click at [937, 150] on button "Close" at bounding box center [927, 148] width 38 height 21
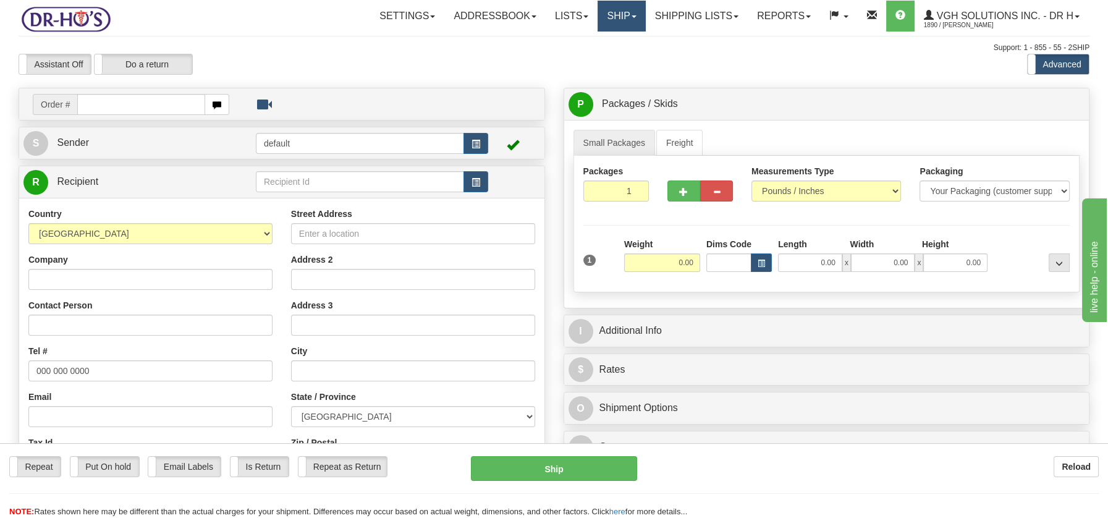
click at [611, 20] on link "Ship" at bounding box center [622, 16] width 48 height 31
click at [611, 58] on span "OnHold / Order Queue" at bounding box center [589, 59] width 87 height 10
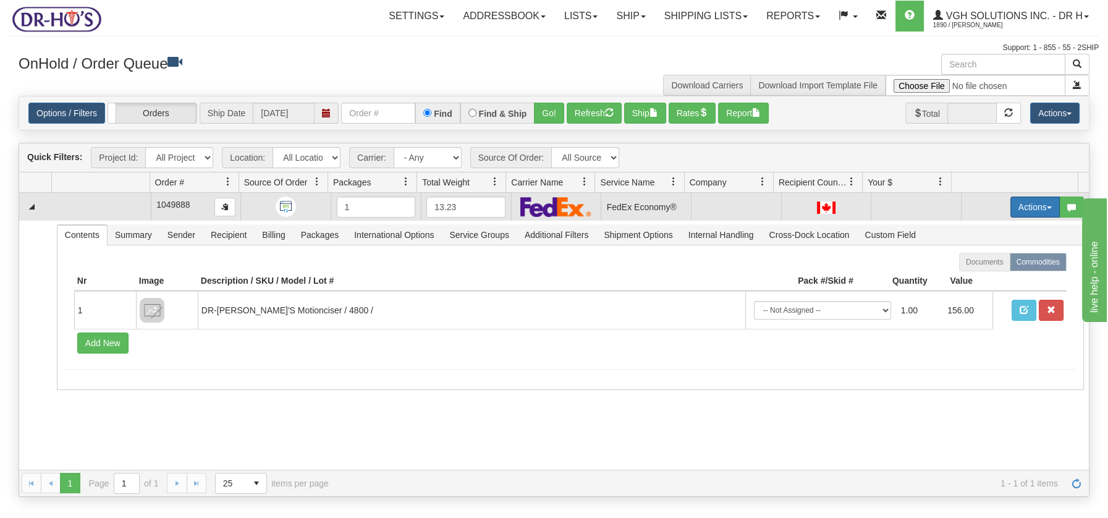
click at [1047, 206] on span "button" at bounding box center [1049, 207] width 5 height 2
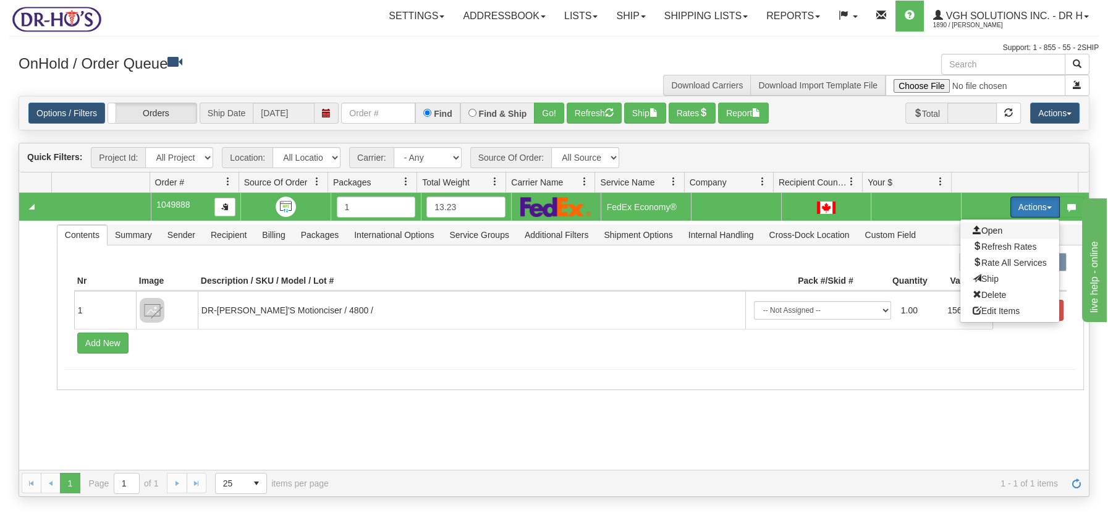
click at [985, 228] on span "Open" at bounding box center [988, 231] width 30 height 10
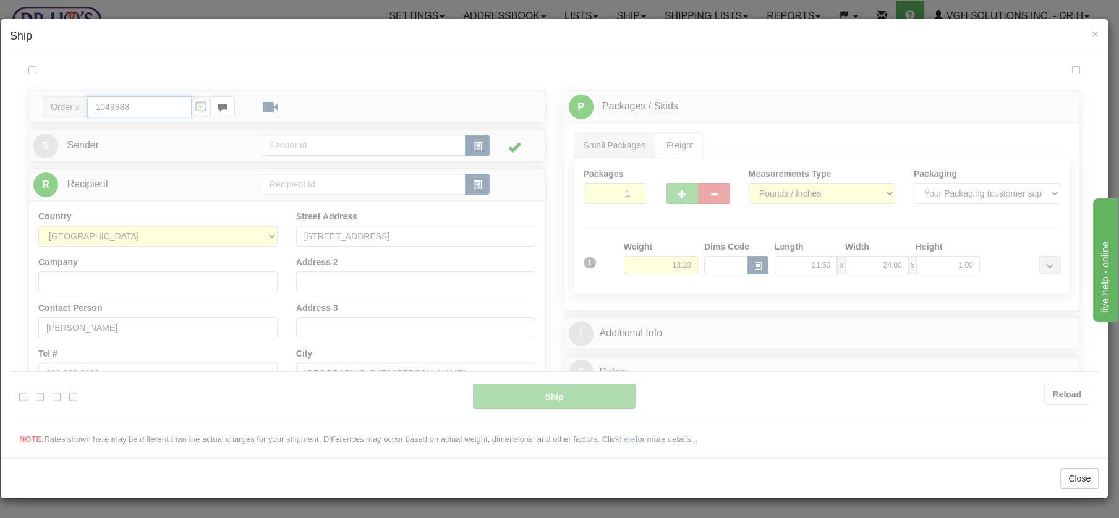
type input "20"
type input "10:01"
type input "16:00"
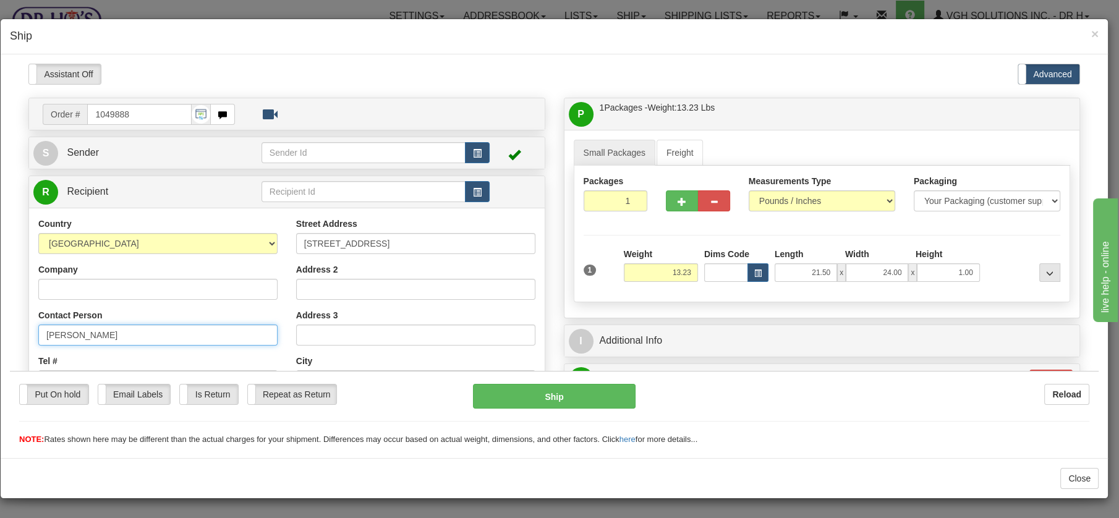
drag, startPoint x: 100, startPoint y: 332, endPoint x: 10, endPoint y: 331, distance: 90.2
click at [10, 331] on div "Please wait... Attention! Ok Add to Bidding... Preview Custom Documents Preview…" at bounding box center [554, 484] width 1088 height 843
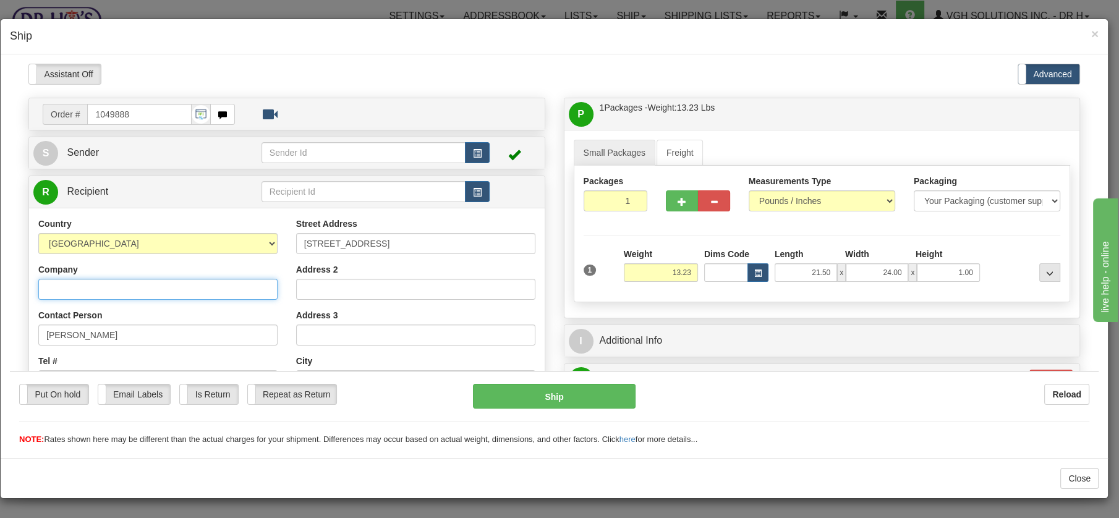
click at [59, 290] on input "Company" at bounding box center [157, 288] width 239 height 21
paste input "[PERSON_NAME]"
type input "[PERSON_NAME]"
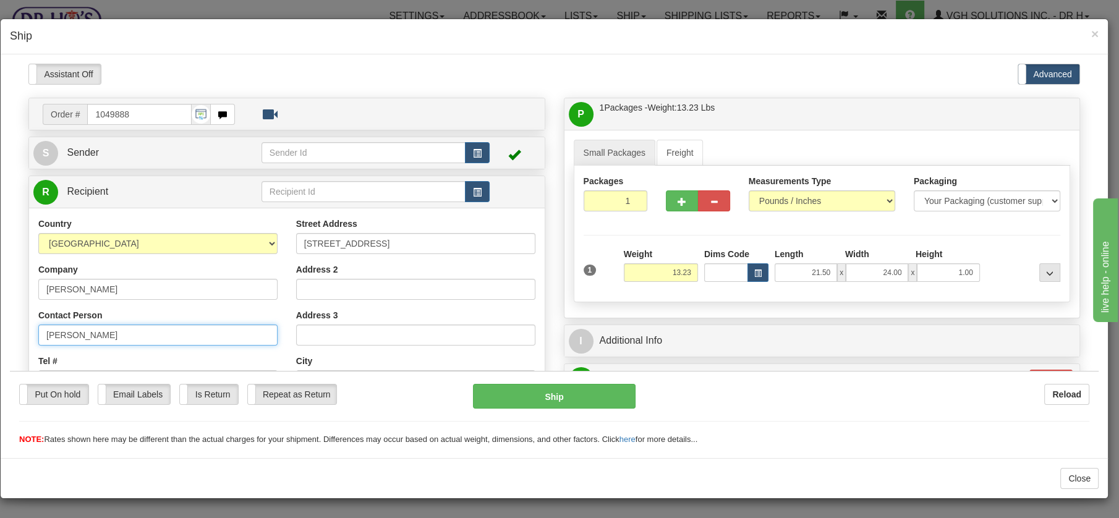
drag, startPoint x: 107, startPoint y: 328, endPoint x: -12, endPoint y: 332, distance: 119.3
click at [10, 332] on html "Please wait... Attention! Ok Add to Bidding... Preview Custom Documents Preview…" at bounding box center [554, 254] width 1088 height 382
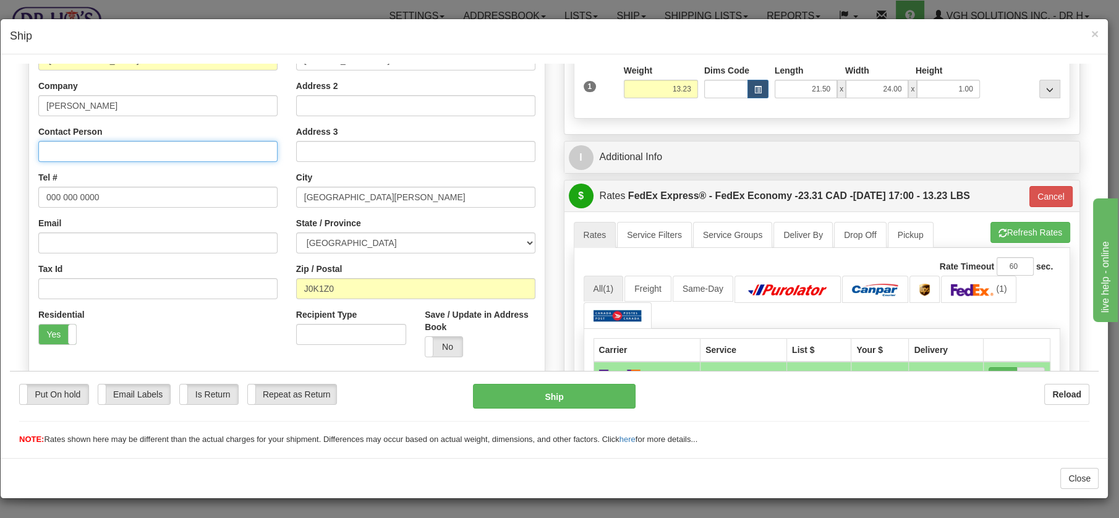
scroll to position [203, 0]
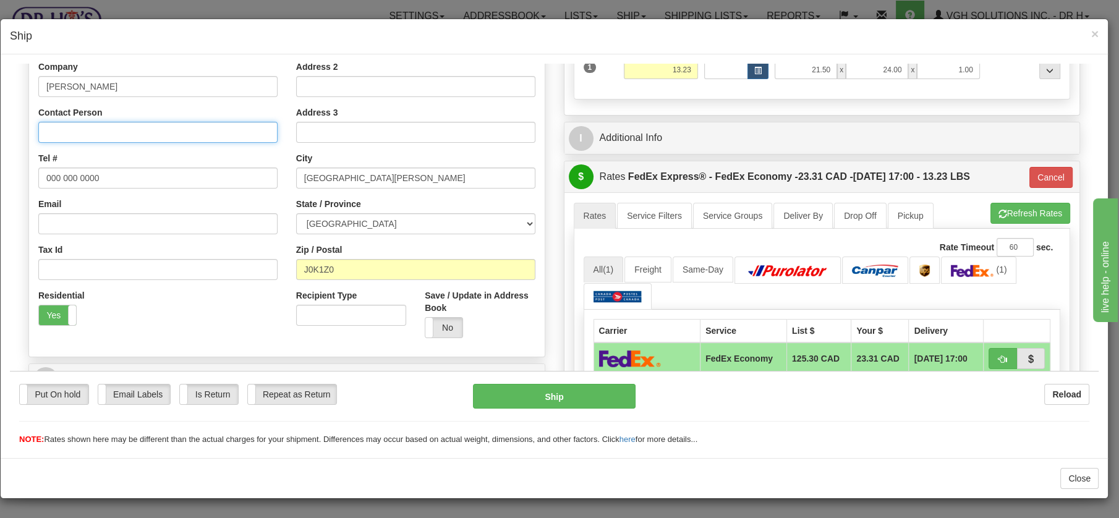
drag, startPoint x: 1089, startPoint y: 105, endPoint x: 1123, endPoint y: 255, distance: 153.4
drag, startPoint x: 108, startPoint y: 175, endPoint x: -4, endPoint y: 166, distance: 112.2
click at [10, 166] on html "Please wait... Attention! Ok Add to Bidding... Preview Custom Documents Preview…" at bounding box center [554, 51] width 1088 height 382
paste input "4385221883"
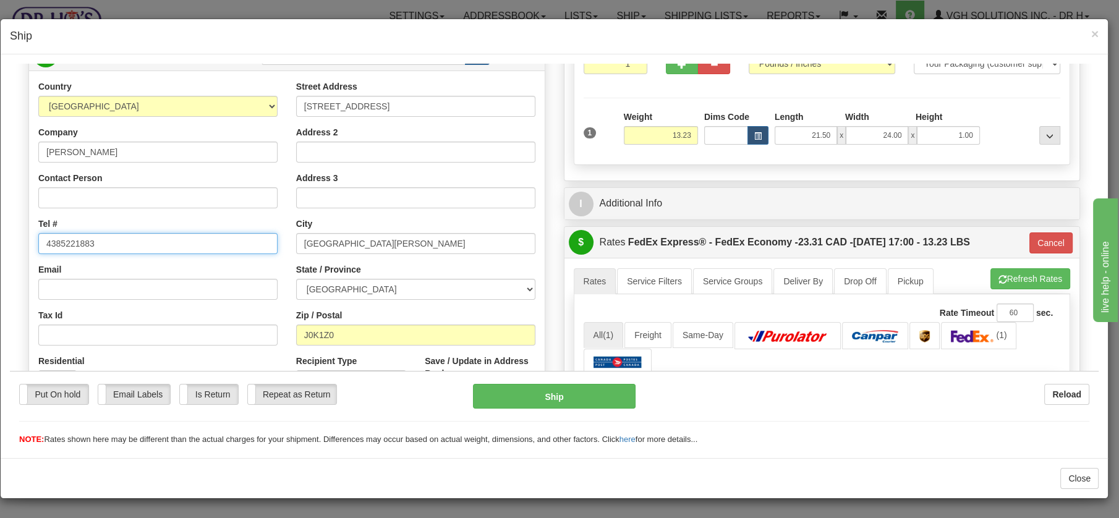
scroll to position [136, 0]
type input "4385221883"
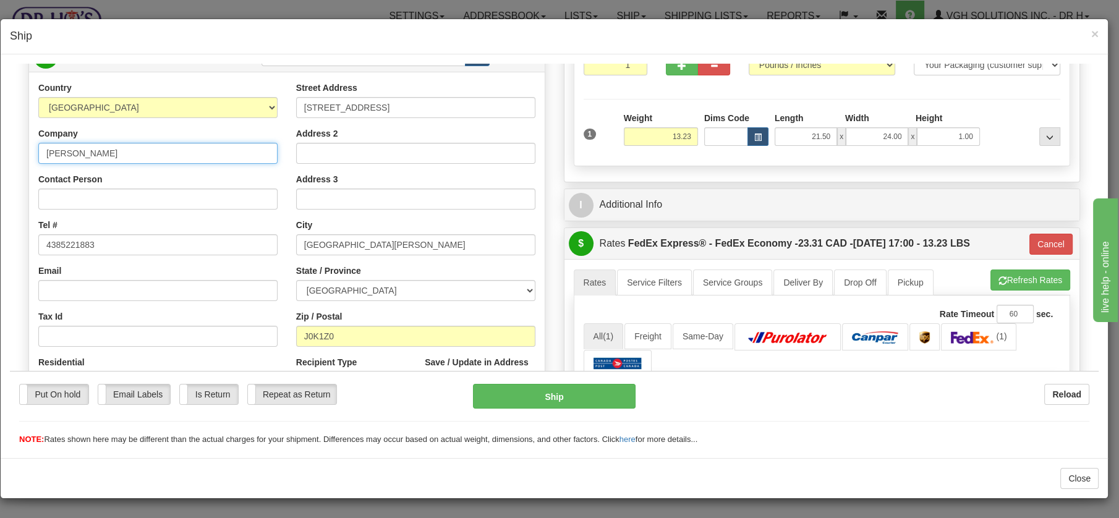
drag, startPoint x: 100, startPoint y: 154, endPoint x: 40, endPoint y: 151, distance: 60.0
click at [40, 151] on input "[PERSON_NAME]" at bounding box center [157, 152] width 239 height 21
click at [529, 407] on button "Ship" at bounding box center [554, 395] width 163 height 25
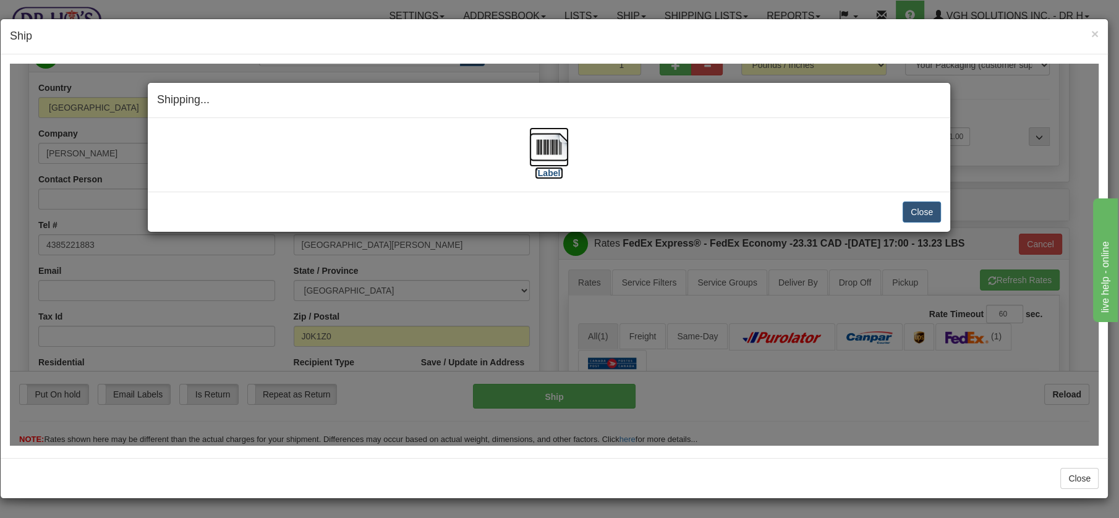
click at [549, 151] on img at bounding box center [549, 147] width 40 height 40
click at [936, 205] on button "Close" at bounding box center [921, 211] width 38 height 21
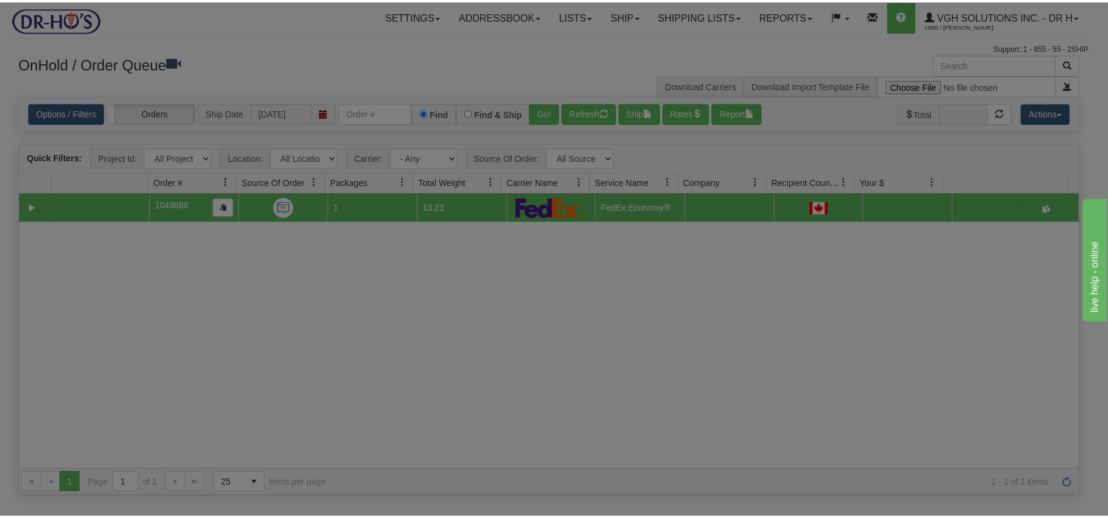
scroll to position [0, 0]
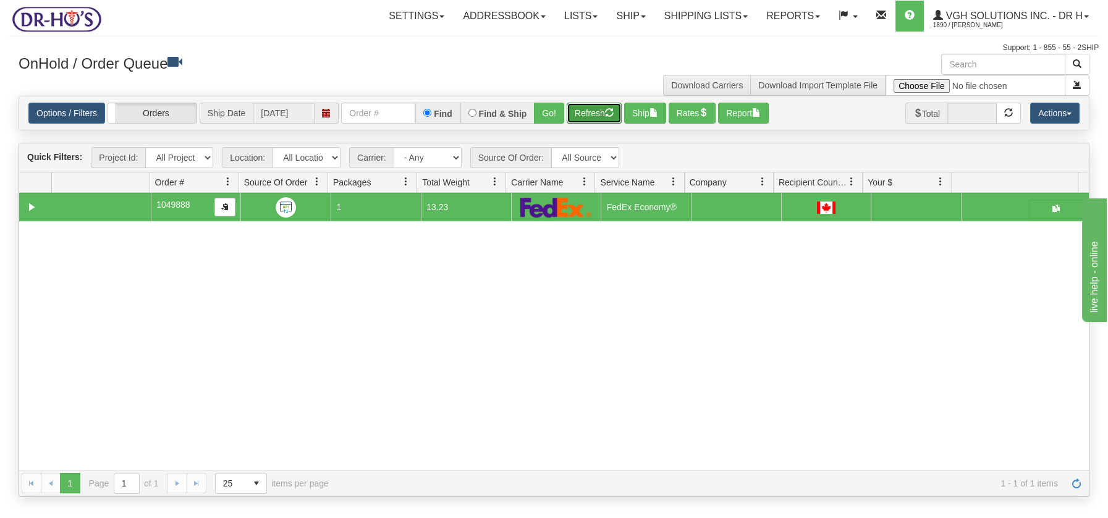
click at [598, 118] on button "Refresh" at bounding box center [594, 113] width 55 height 21
